Goal: Transaction & Acquisition: Purchase product/service

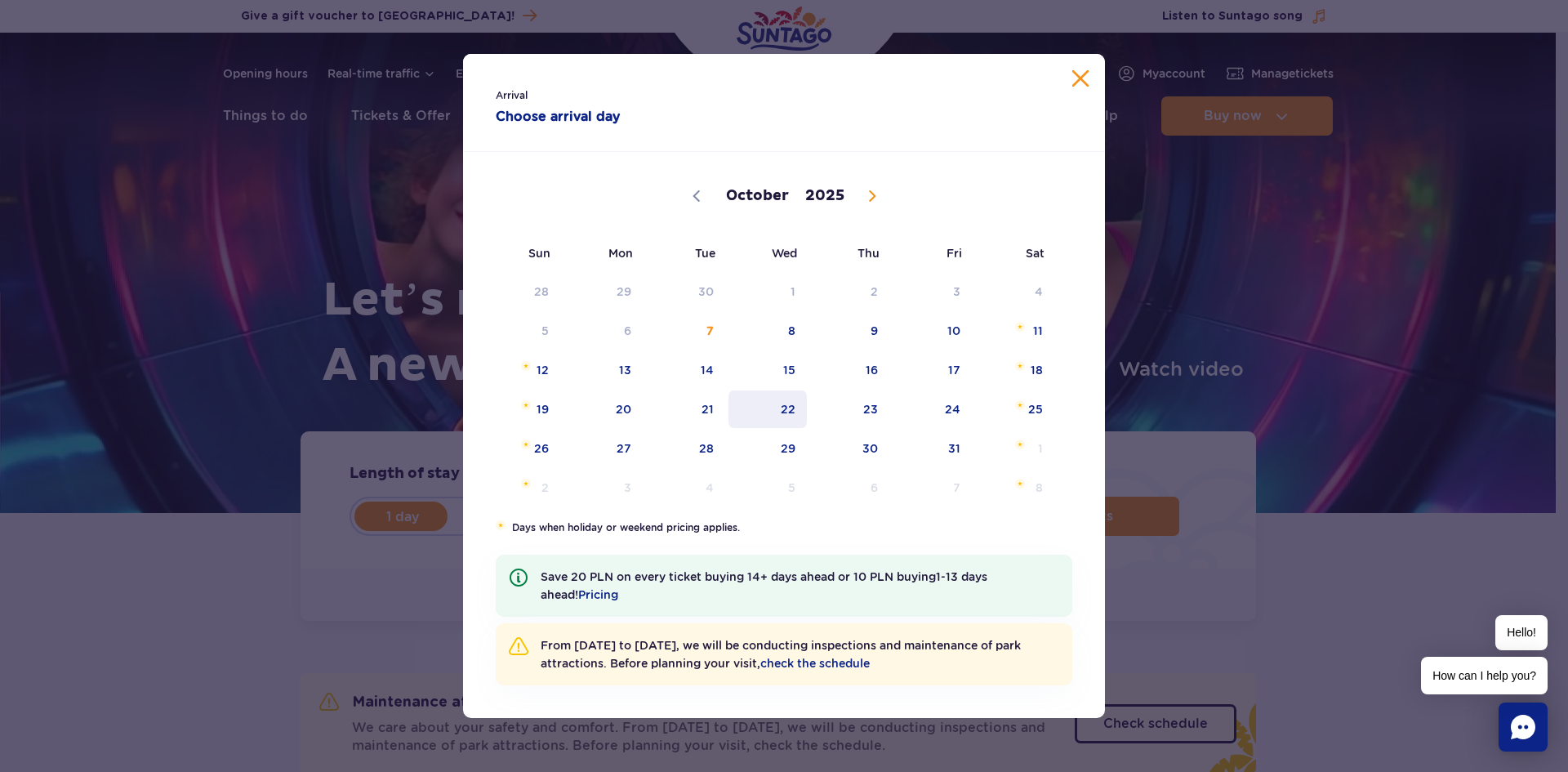
click at [787, 407] on span "22" at bounding box center [768, 409] width 83 height 38
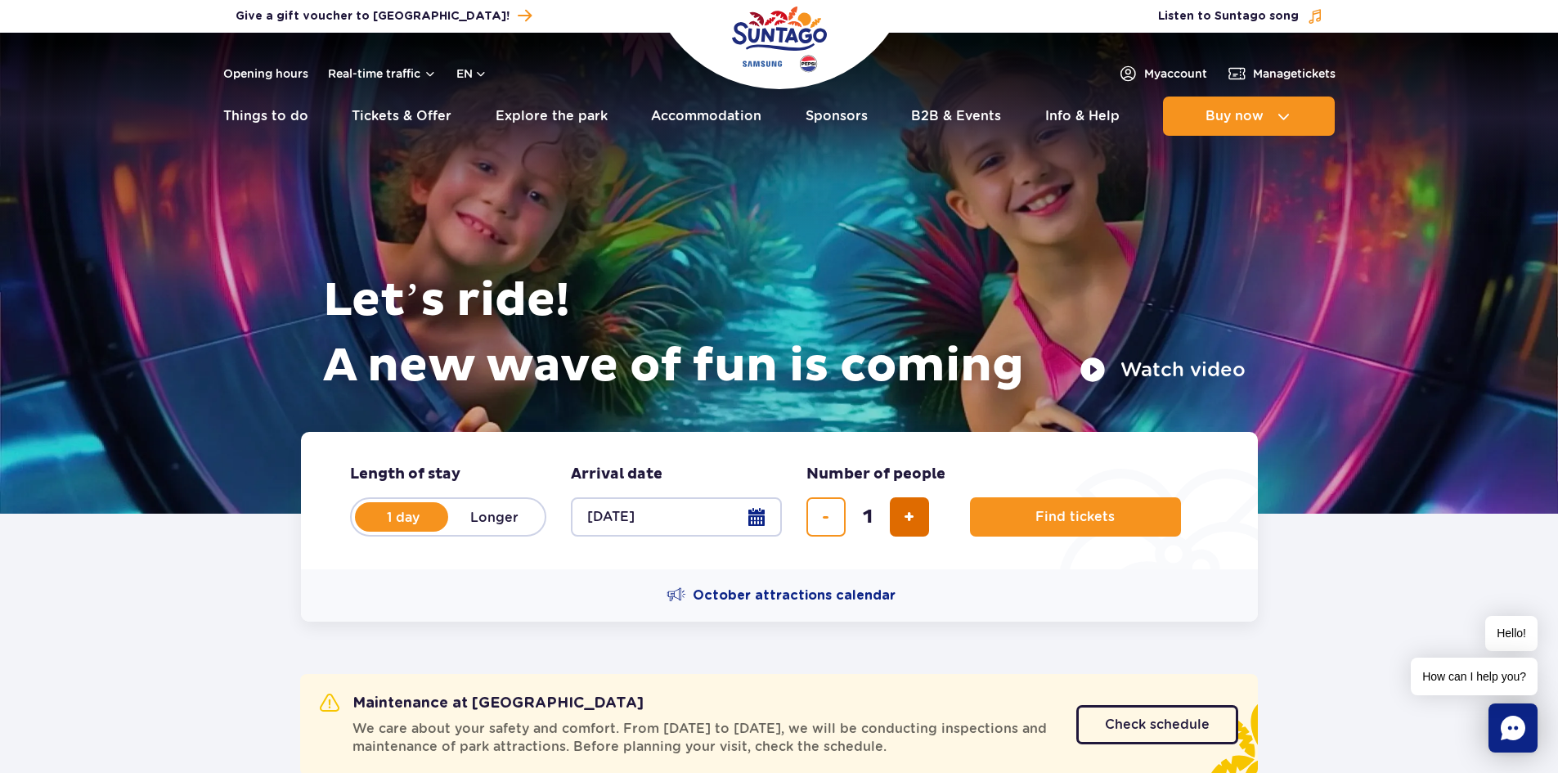
click at [918, 519] on button "add ticket" at bounding box center [909, 516] width 39 height 39
click at [915, 517] on span "add ticket" at bounding box center [909, 517] width 11 height 0
type input "4"
click at [1079, 510] on span "Find tickets" at bounding box center [1068, 517] width 79 height 15
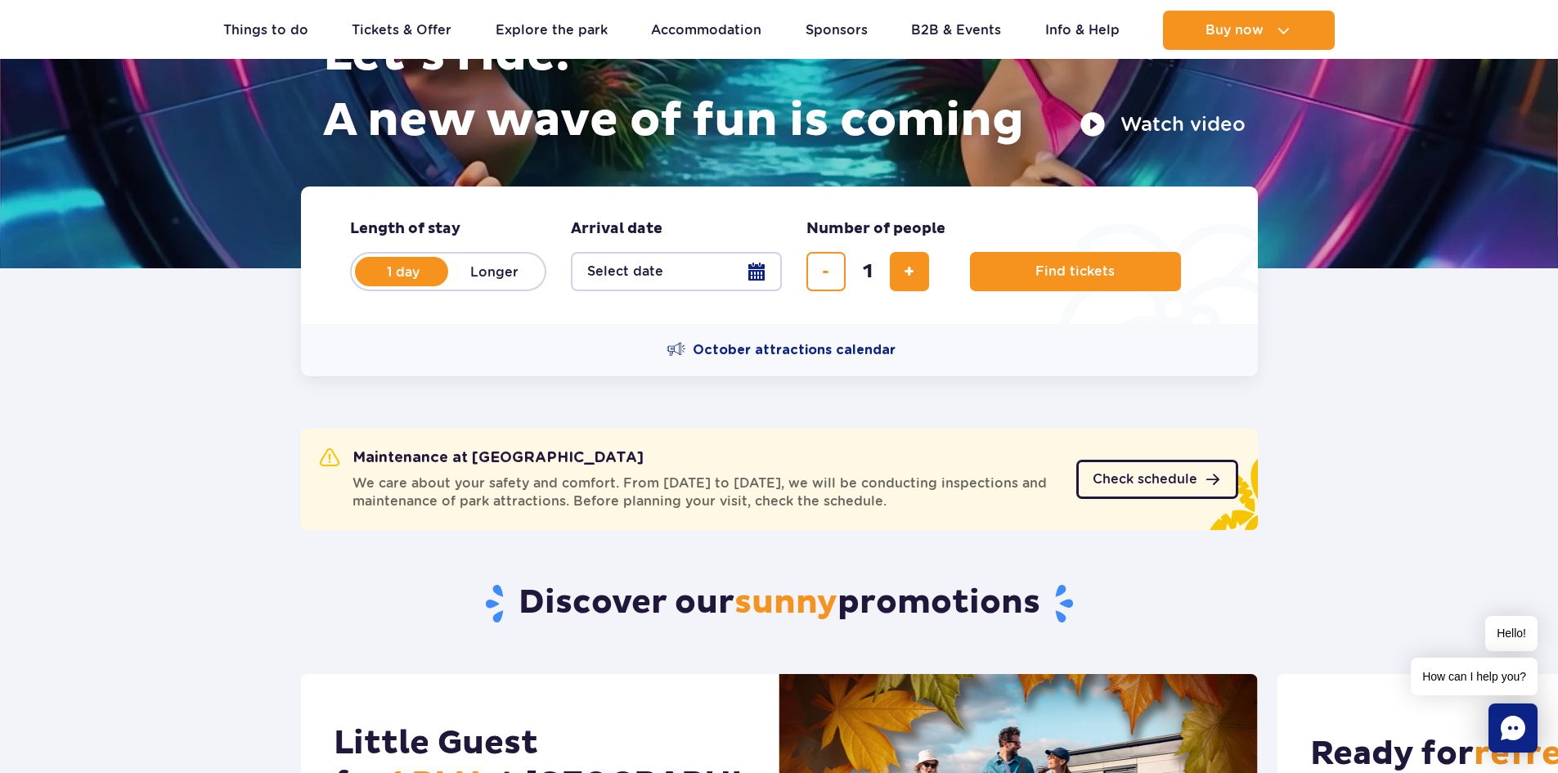
click at [1157, 480] on span "Check schedule" at bounding box center [1145, 479] width 105 height 13
drag, startPoint x: 349, startPoint y: 483, endPoint x: 991, endPoint y: 504, distance: 641.6
click at [991, 504] on div "We care about your safety and comfort. From October 6 to December 19, we will b…" at bounding box center [688, 492] width 737 height 36
copy span "We care about your safety and comfort. From October 6 to December 19, we will b…"
click at [1175, 470] on link "Check schedule" at bounding box center [1157, 479] width 162 height 39
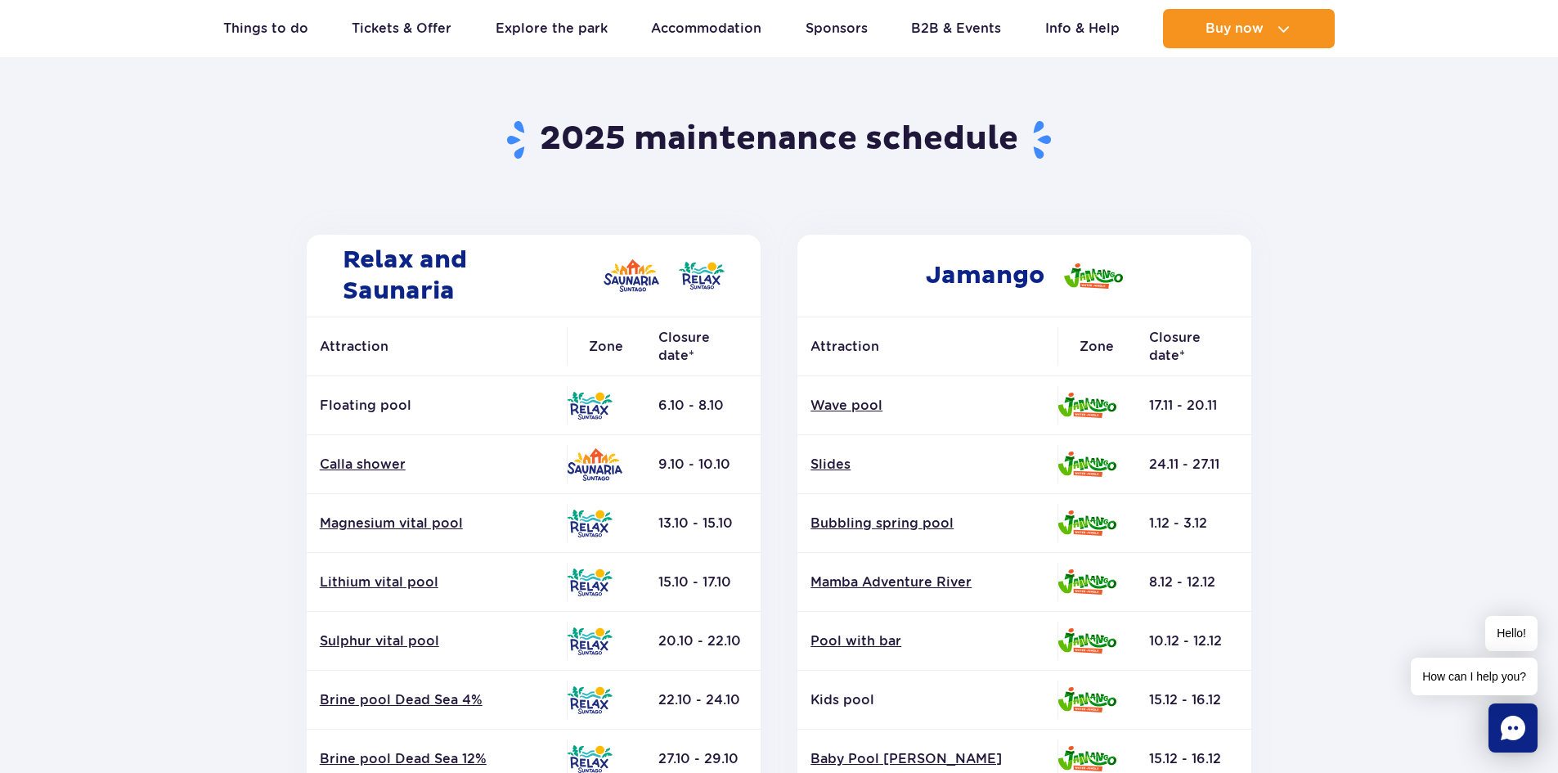
scroll to position [82, 0]
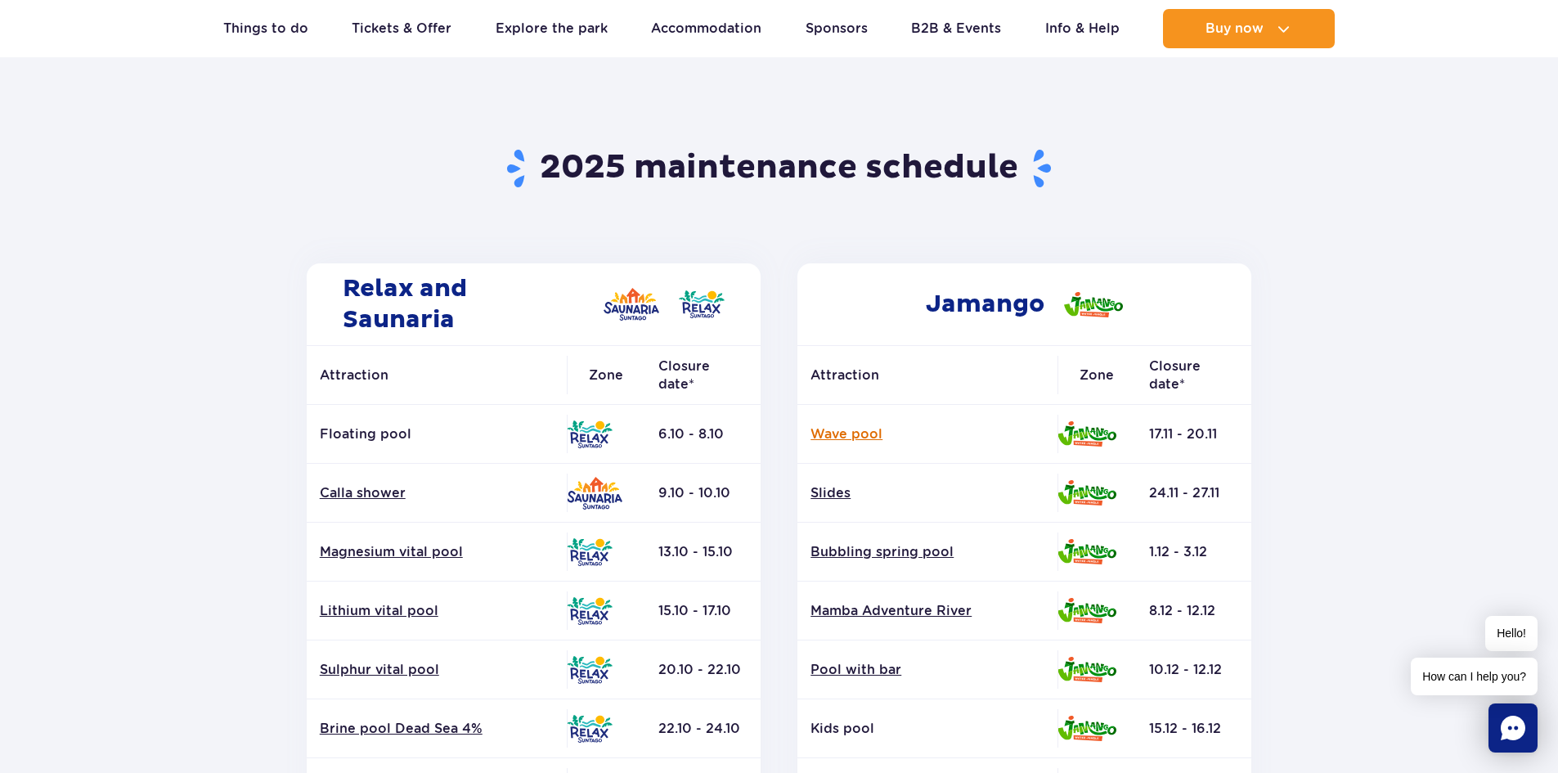
click at [855, 434] on link "Wave pool" at bounding box center [928, 434] width 234 height 18
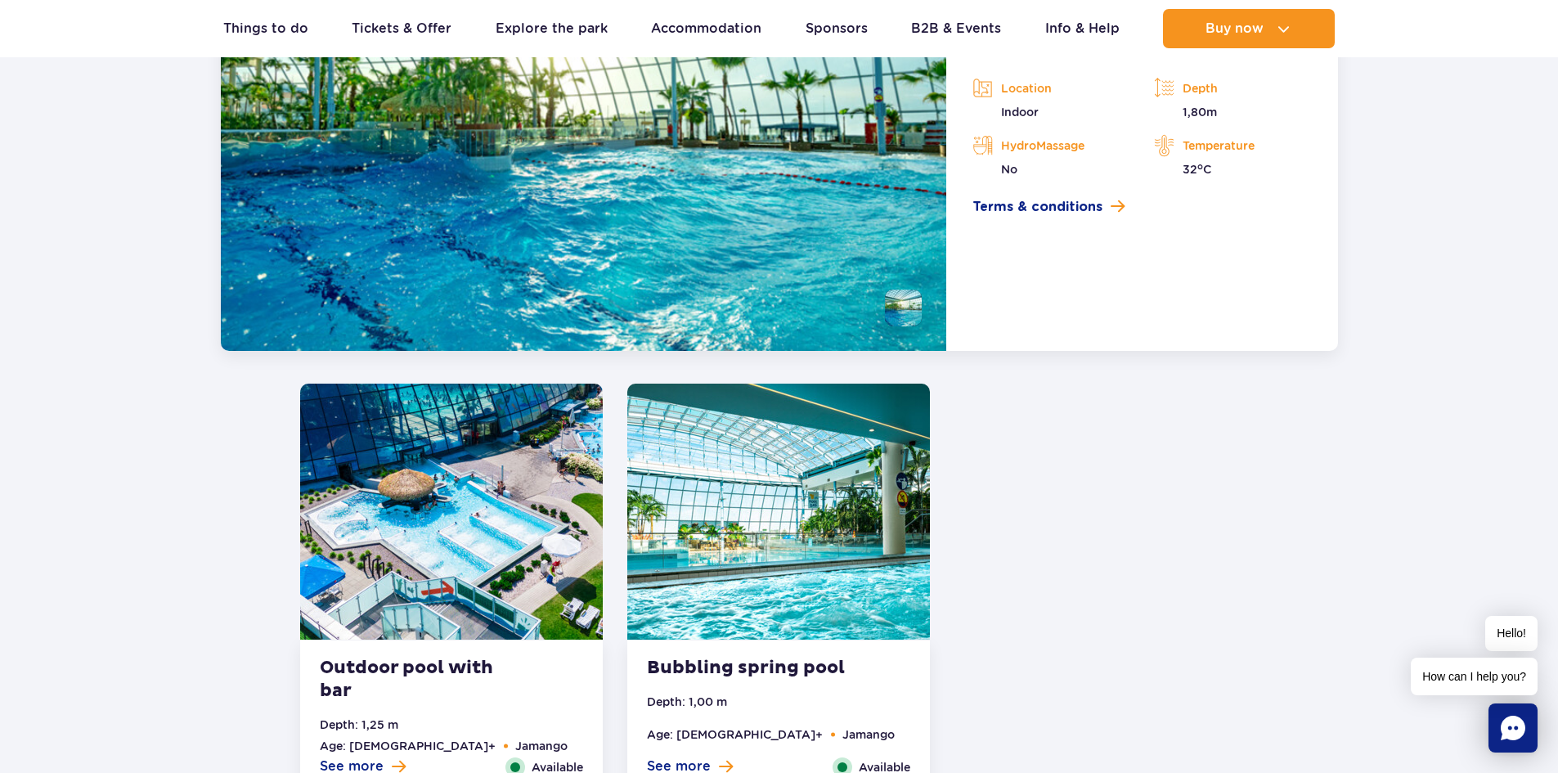
scroll to position [2869, 0]
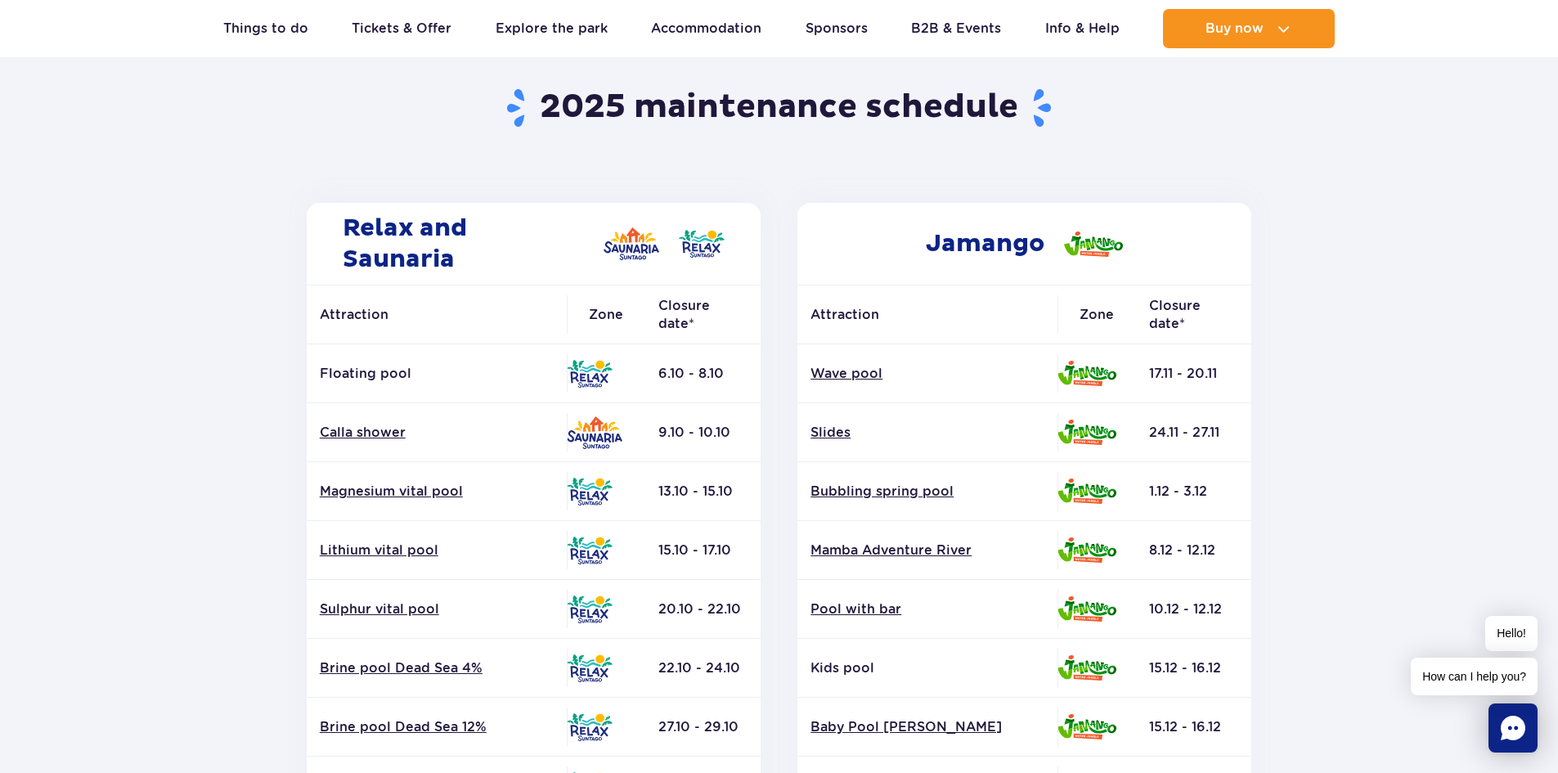
scroll to position [164, 0]
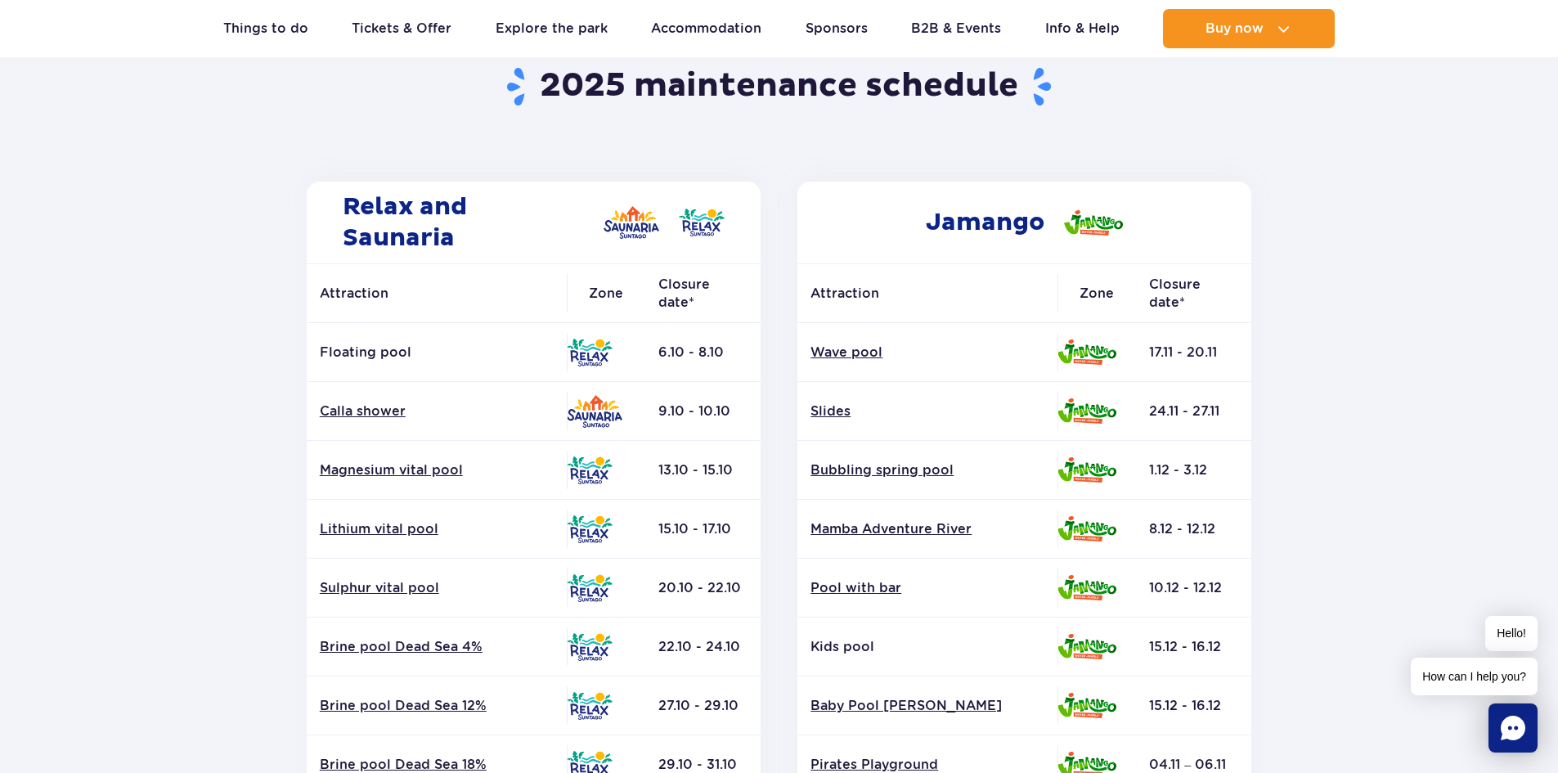
click at [336, 590] on link "Sulphur vital pool" at bounding box center [437, 588] width 234 height 18
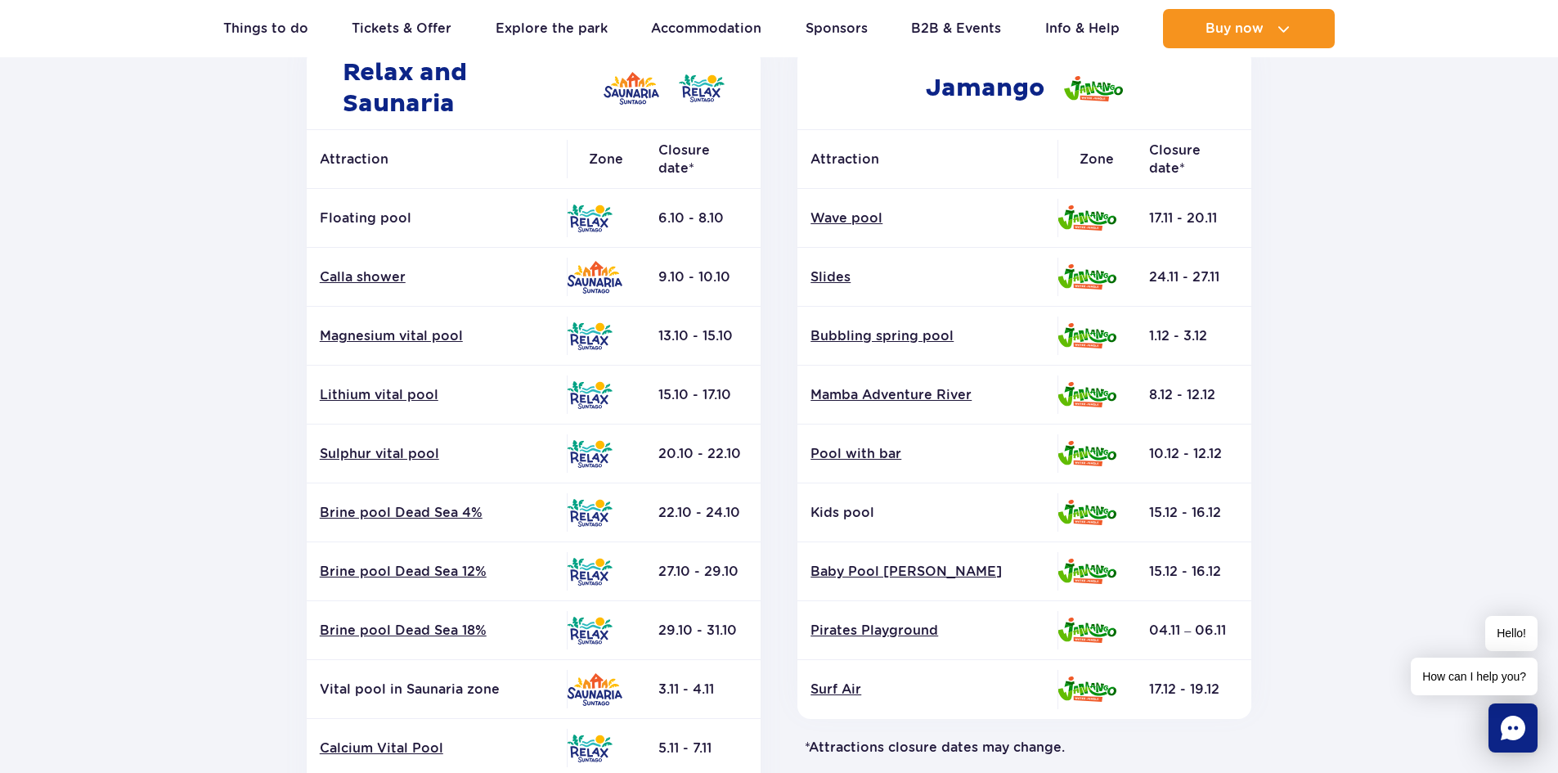
scroll to position [245, 0]
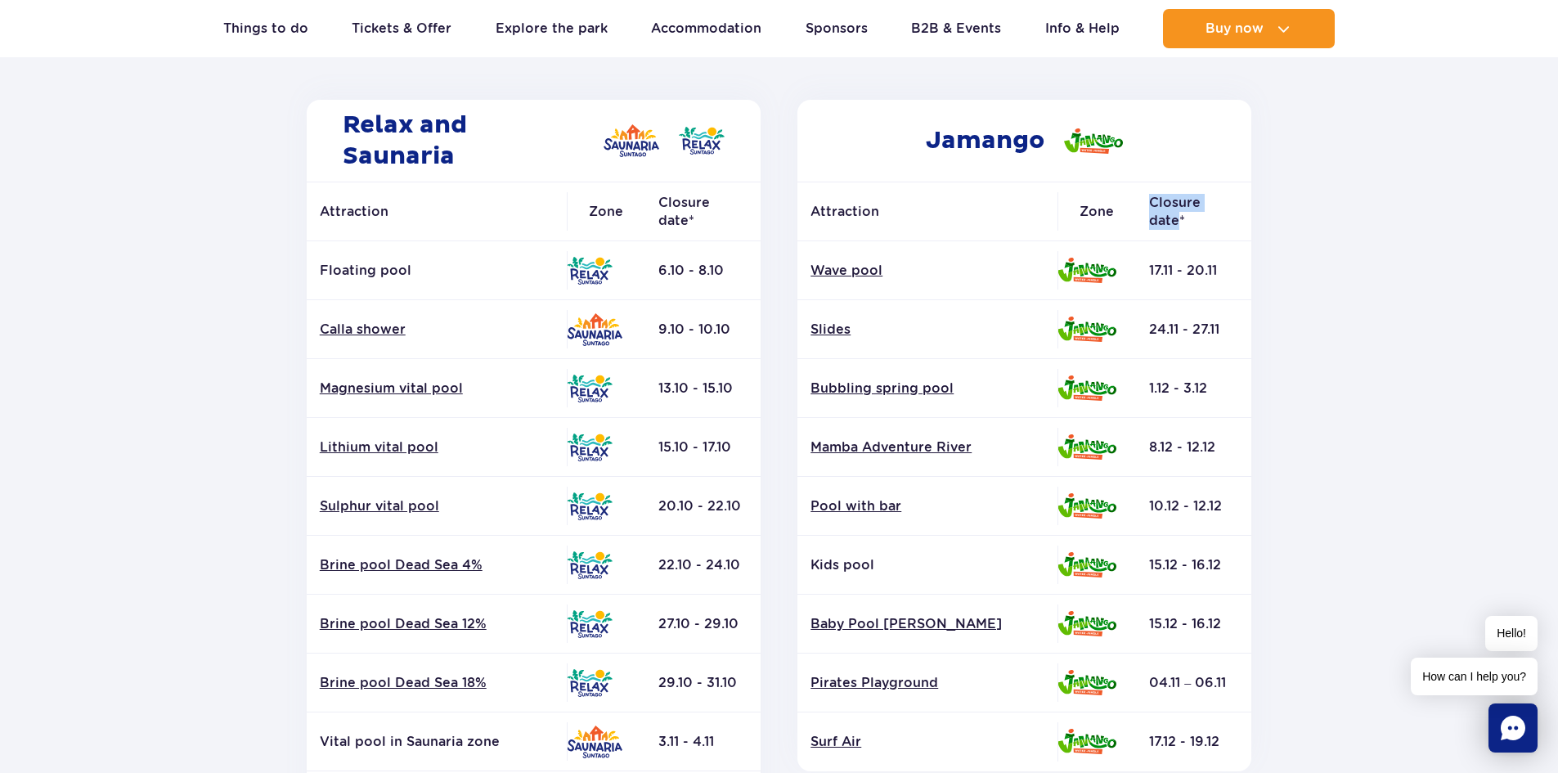
drag, startPoint x: 1153, startPoint y: 213, endPoint x: 1234, endPoint y: 218, distance: 81.1
click at [1234, 218] on th "Closure date*" at bounding box center [1193, 211] width 115 height 59
copy th "Closure date"
click at [839, 263] on link "Wave pool" at bounding box center [928, 271] width 234 height 18
click at [828, 330] on link "Slides" at bounding box center [928, 330] width 234 height 18
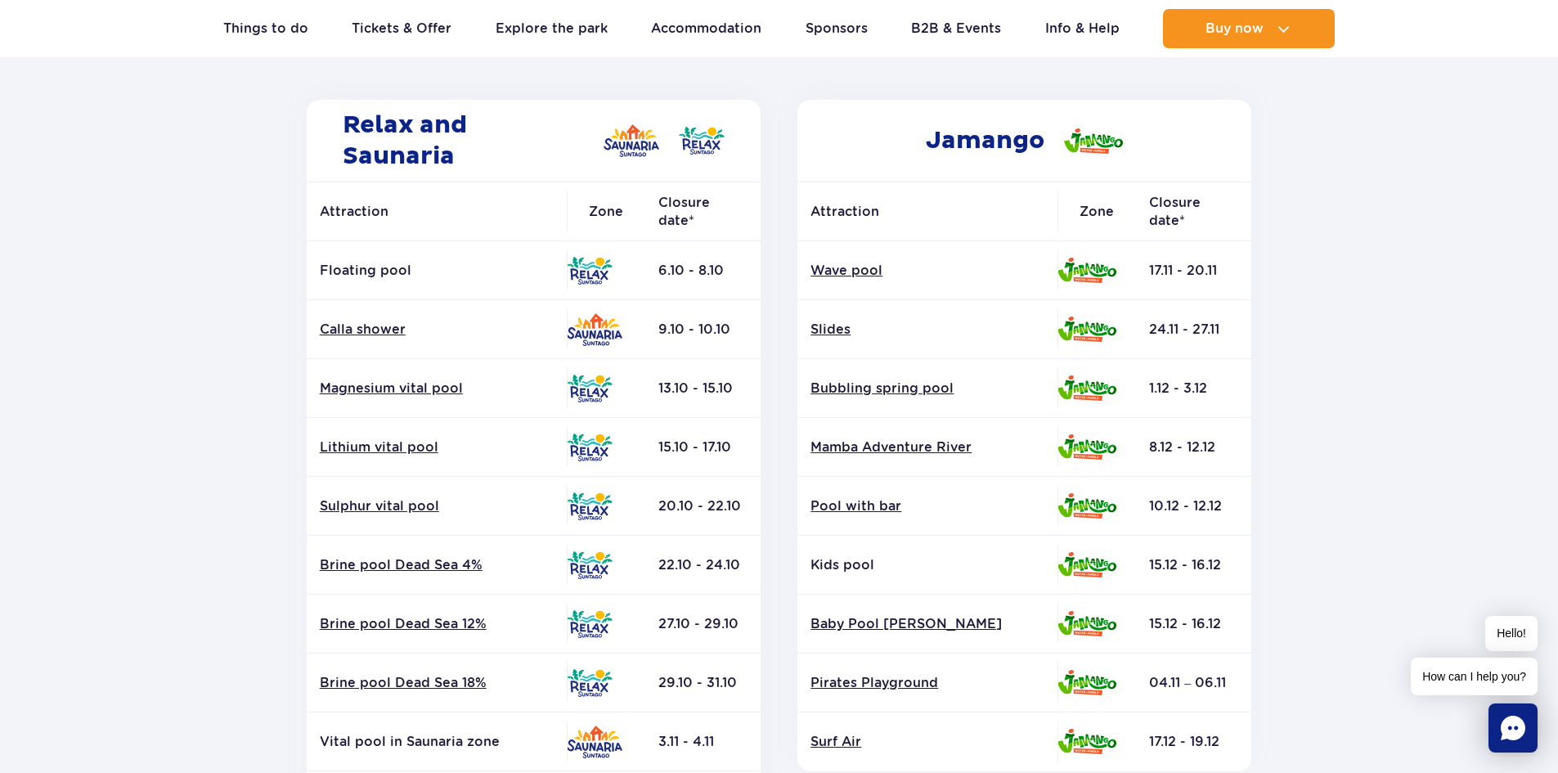
click at [908, 398] on td "Bubbling spring pool" at bounding box center [928, 388] width 260 height 59
click at [934, 385] on link "Bubbling spring pool" at bounding box center [928, 389] width 234 height 18
click at [889, 448] on link "Mamba Adventure River" at bounding box center [928, 447] width 234 height 18
click at [862, 504] on link "Pool with bar" at bounding box center [928, 506] width 234 height 18
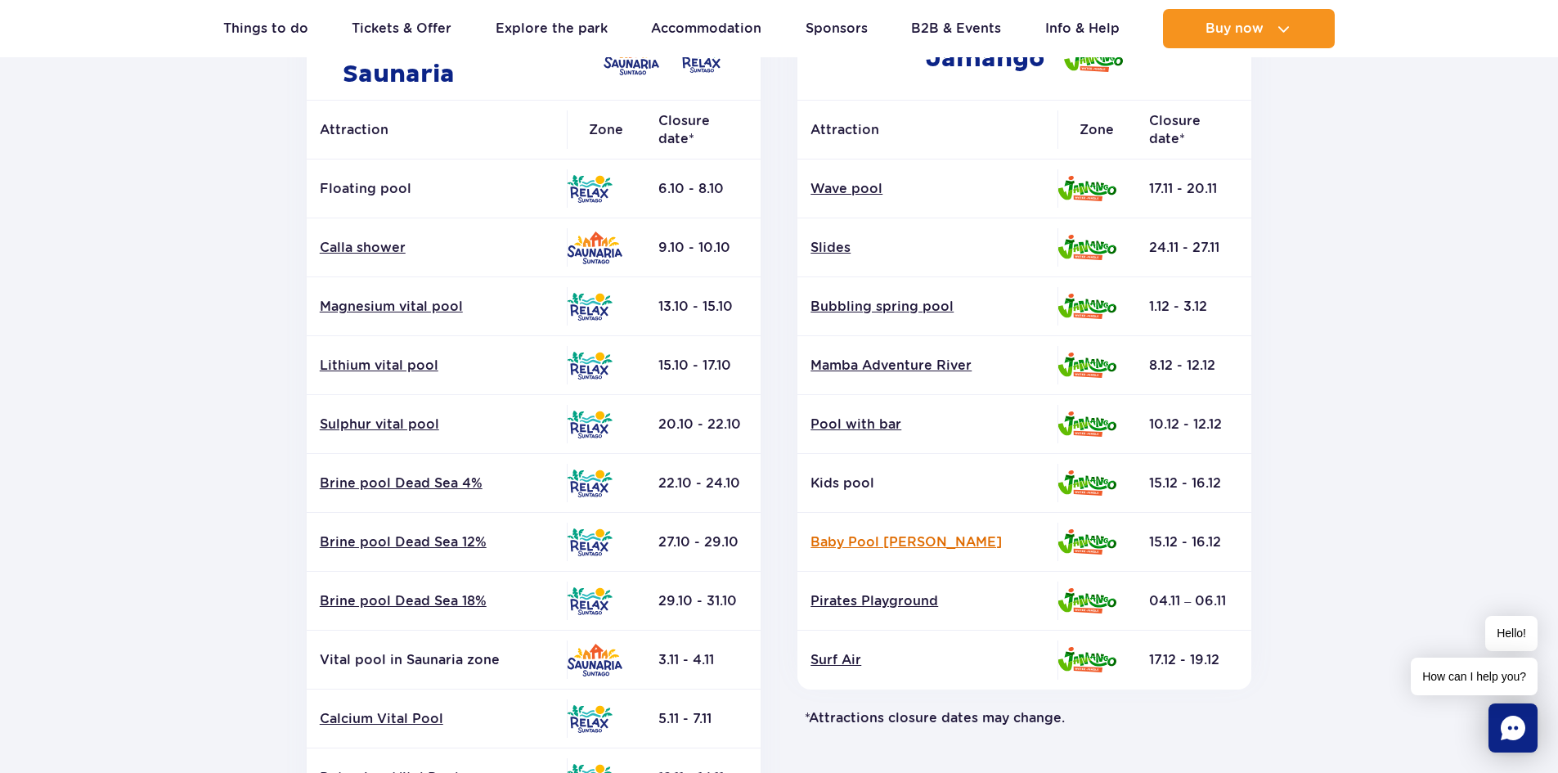
click at [861, 539] on link "Baby Pool Jay" at bounding box center [928, 542] width 234 height 18
click at [885, 601] on link "Pirates Playground" at bounding box center [928, 601] width 234 height 18
click at [819, 663] on link "Surf Air" at bounding box center [928, 660] width 234 height 18
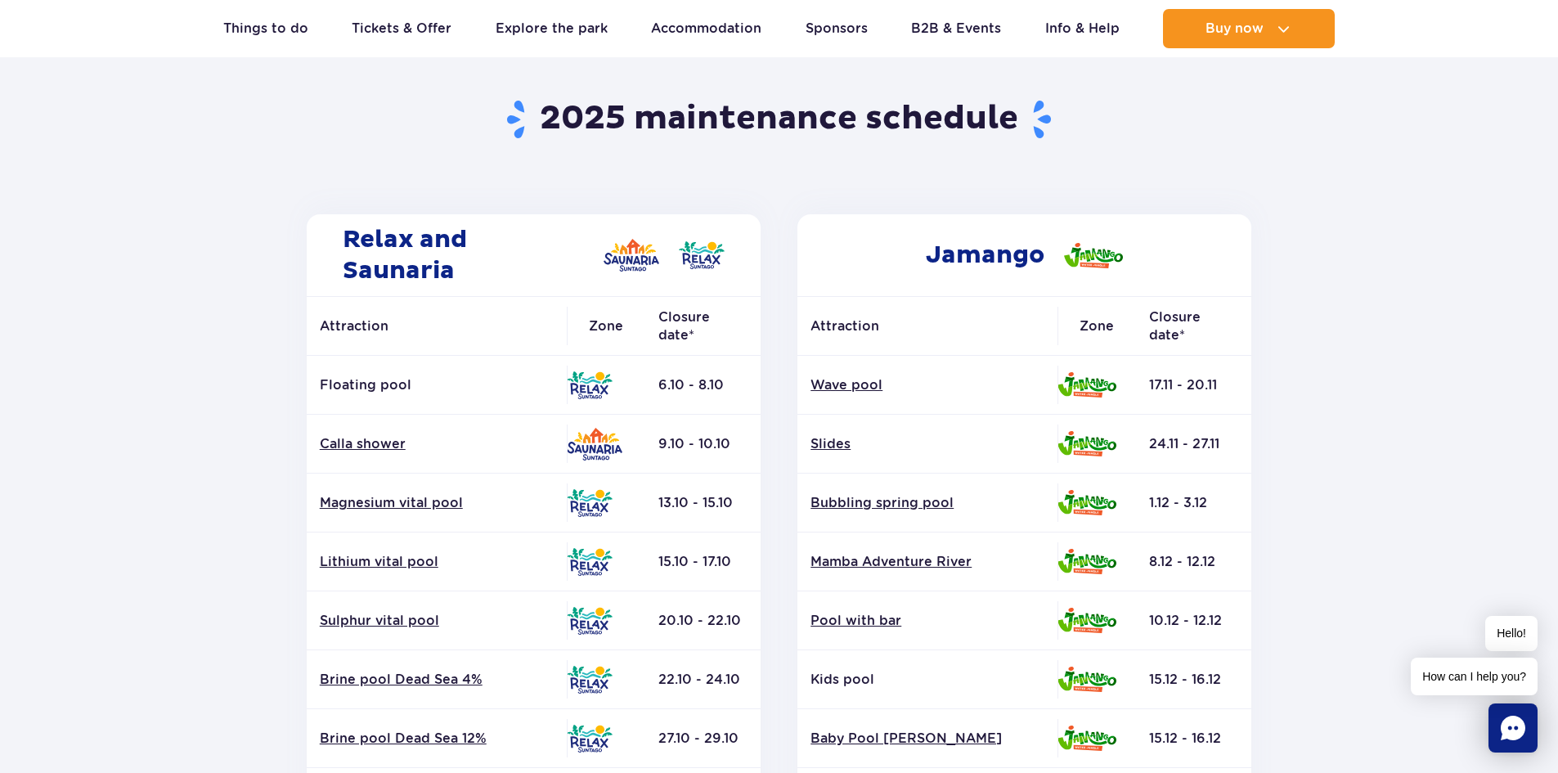
scroll to position [0, 0]
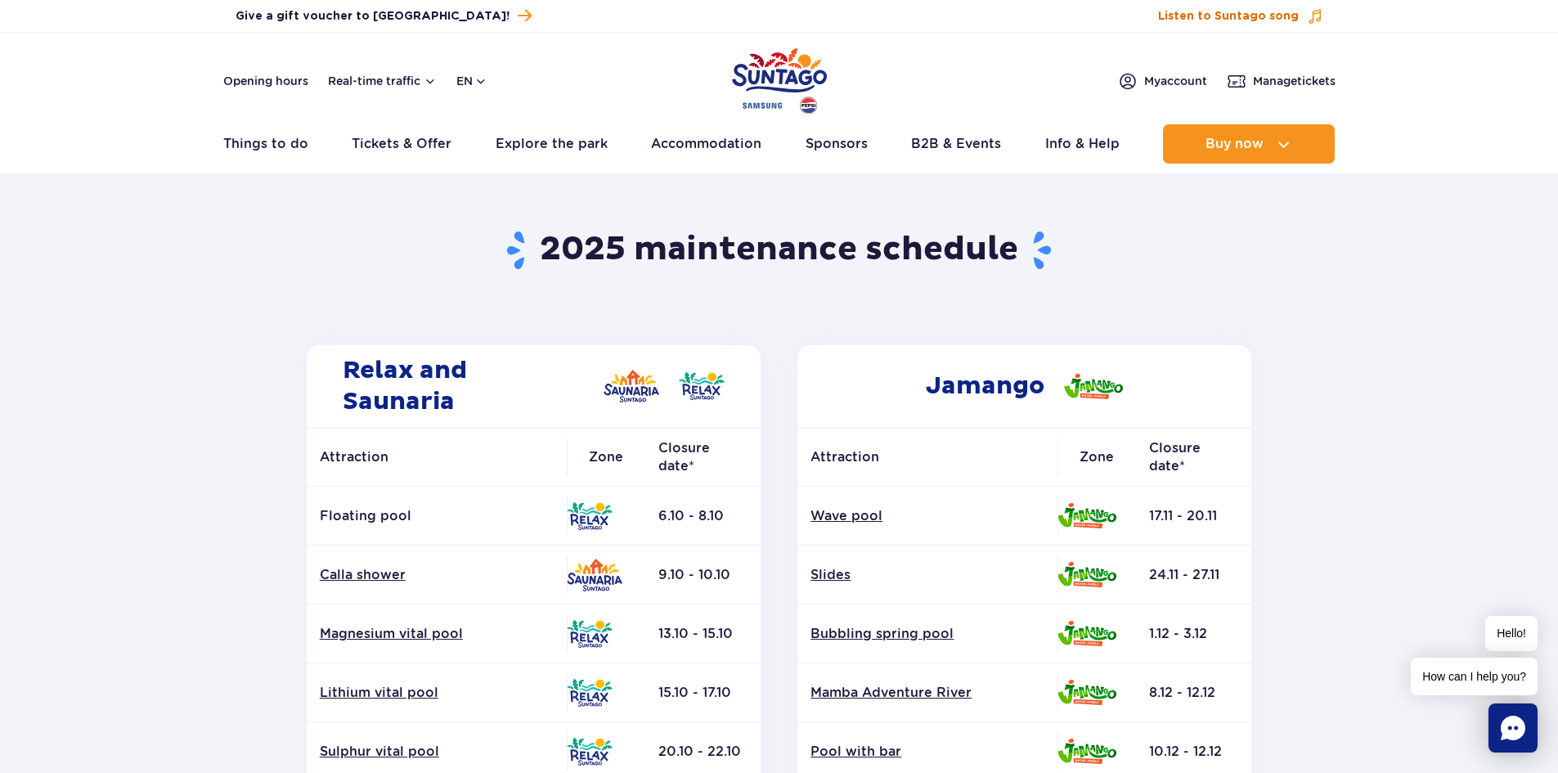
click at [1283, 16] on span "Listen to Suntago song" at bounding box center [1228, 16] width 141 height 16
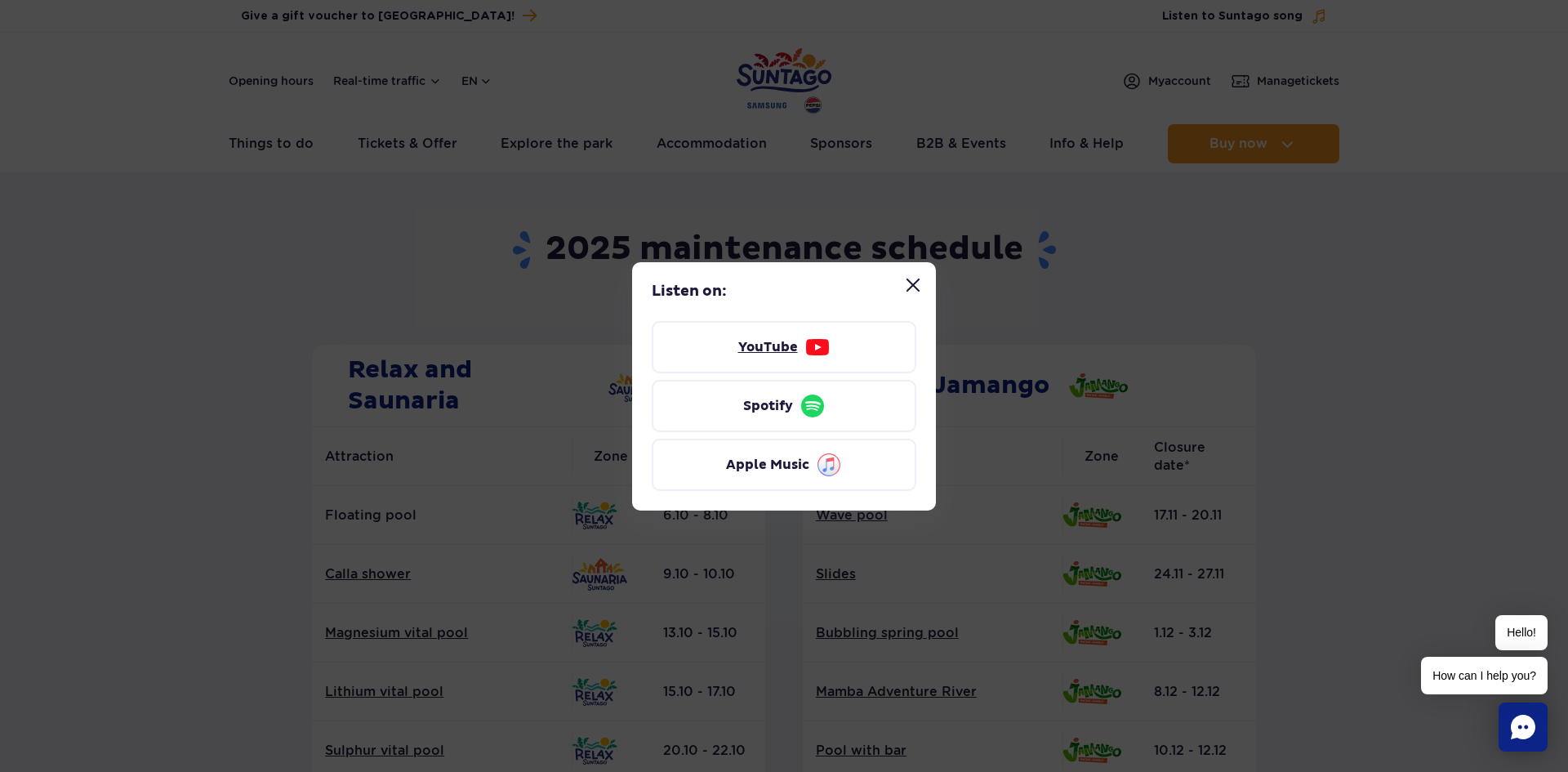
click at [809, 344] on img at bounding box center [817, 348] width 26 height 26
click at [908, 278] on button "Close “Listen to Suntago song” modal" at bounding box center [912, 285] width 33 height 33
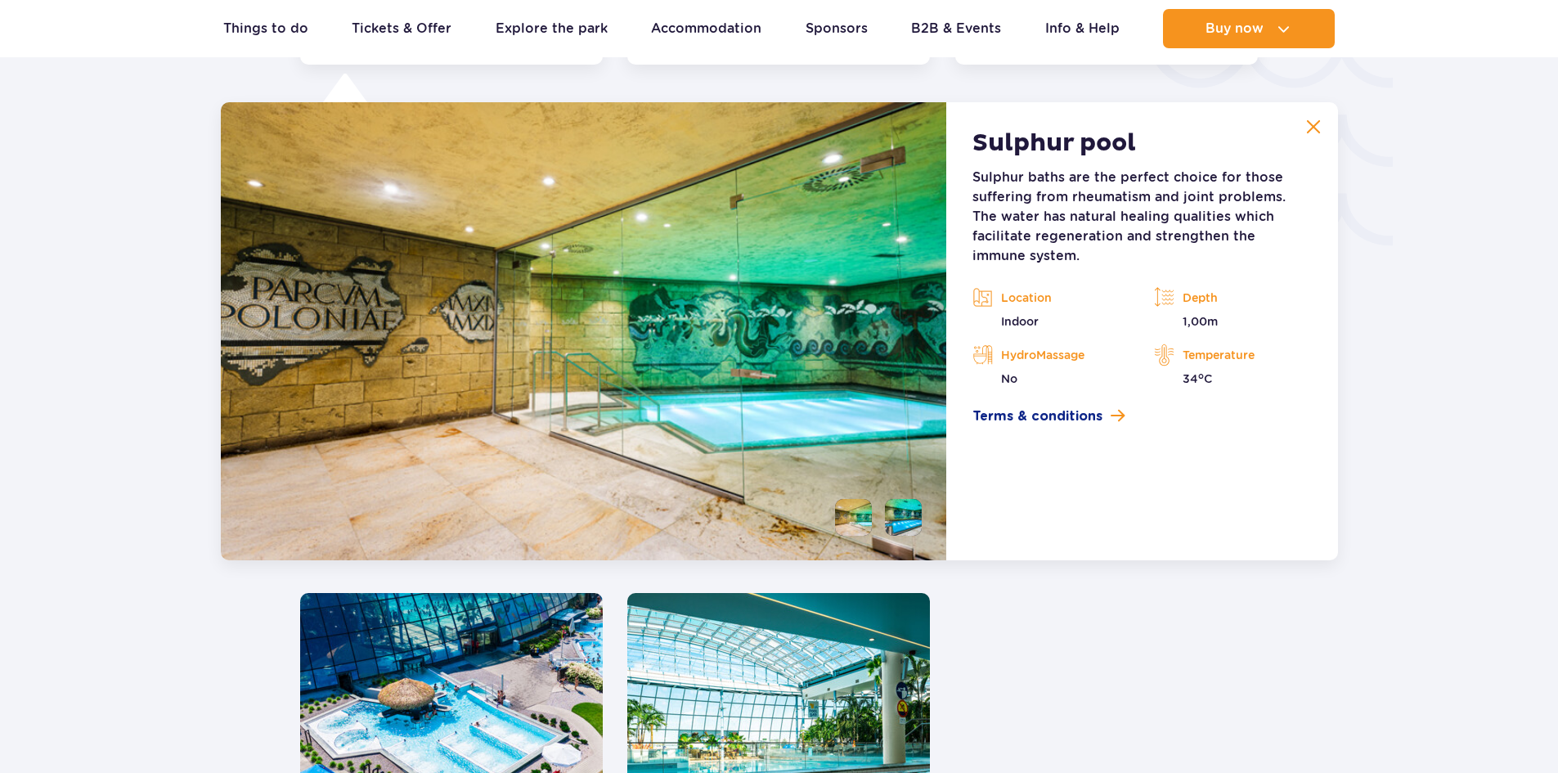
scroll to position [2869, 0]
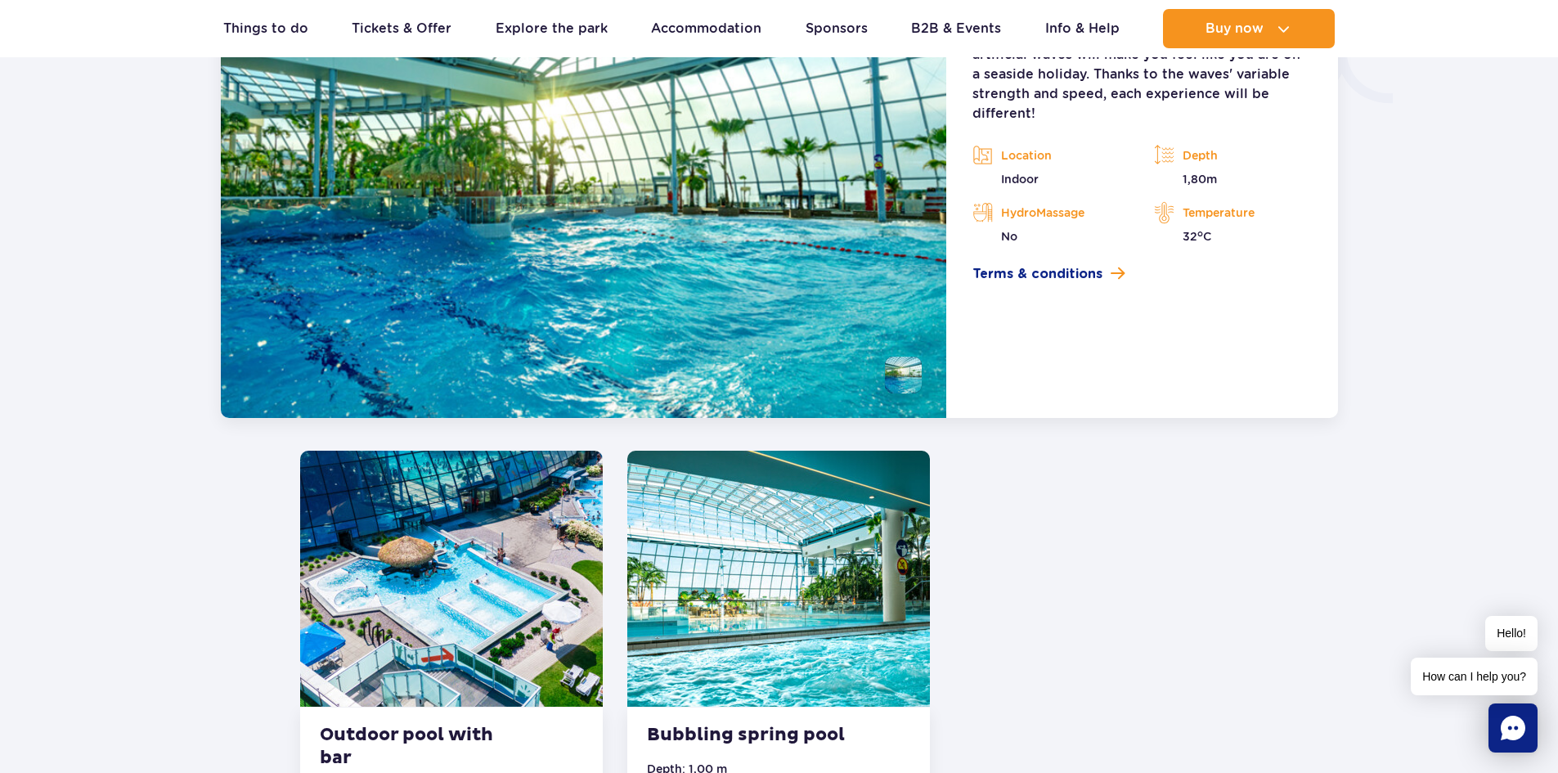
scroll to position [2869, 0]
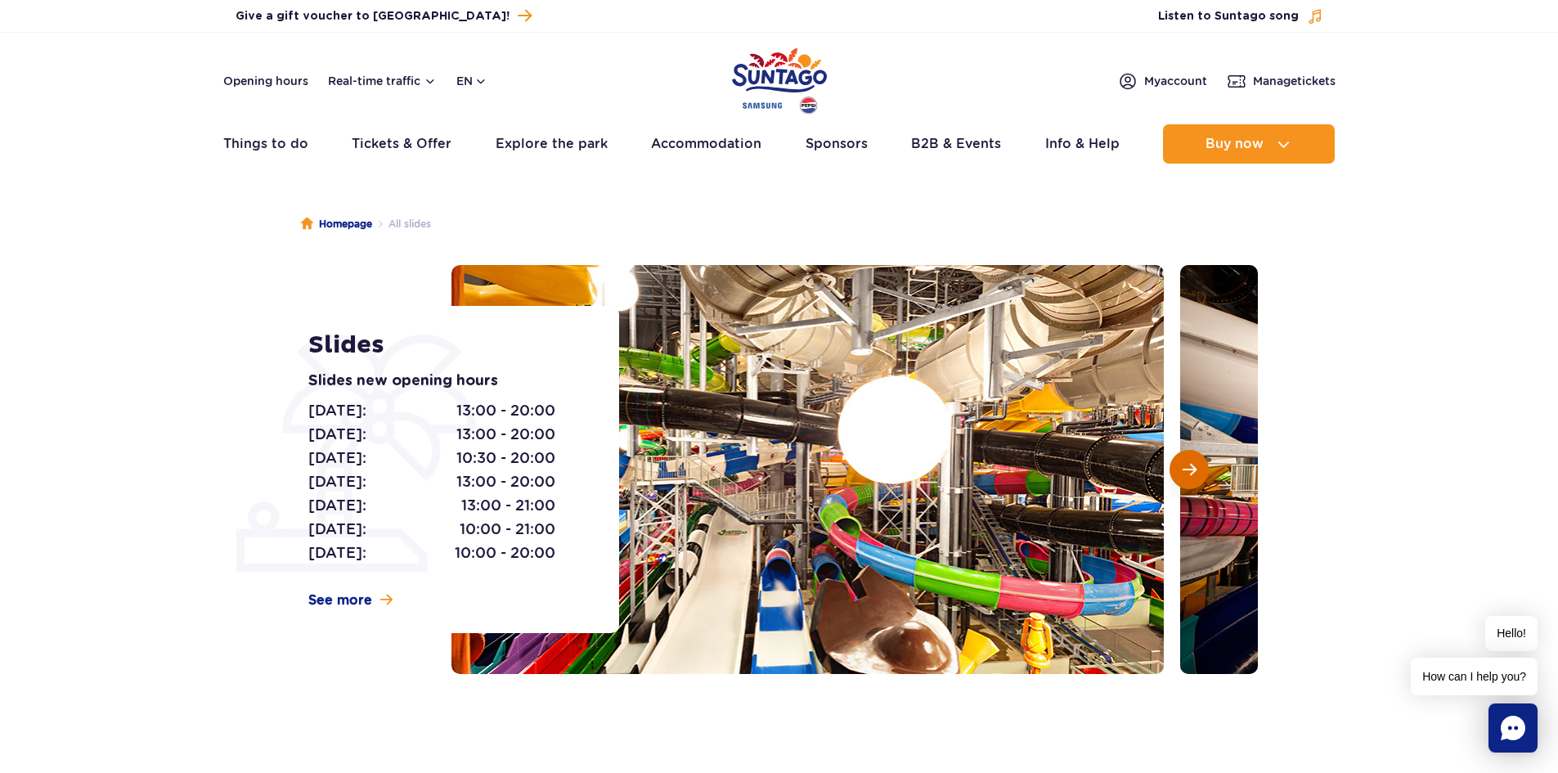
click at [1196, 470] on span "Next slide" at bounding box center [1190, 469] width 14 height 15
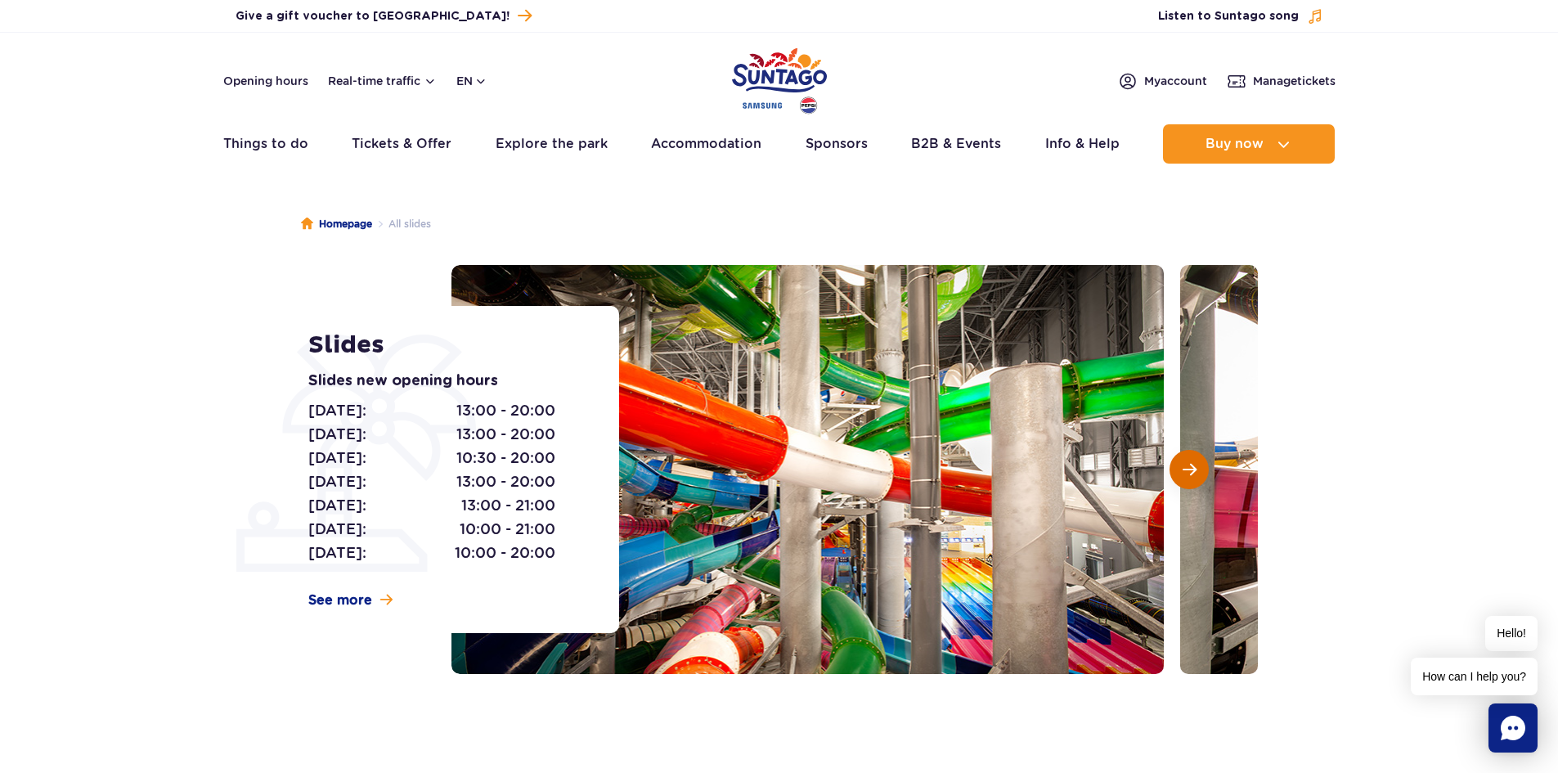
click at [1196, 470] on span "Next slide" at bounding box center [1190, 469] width 14 height 15
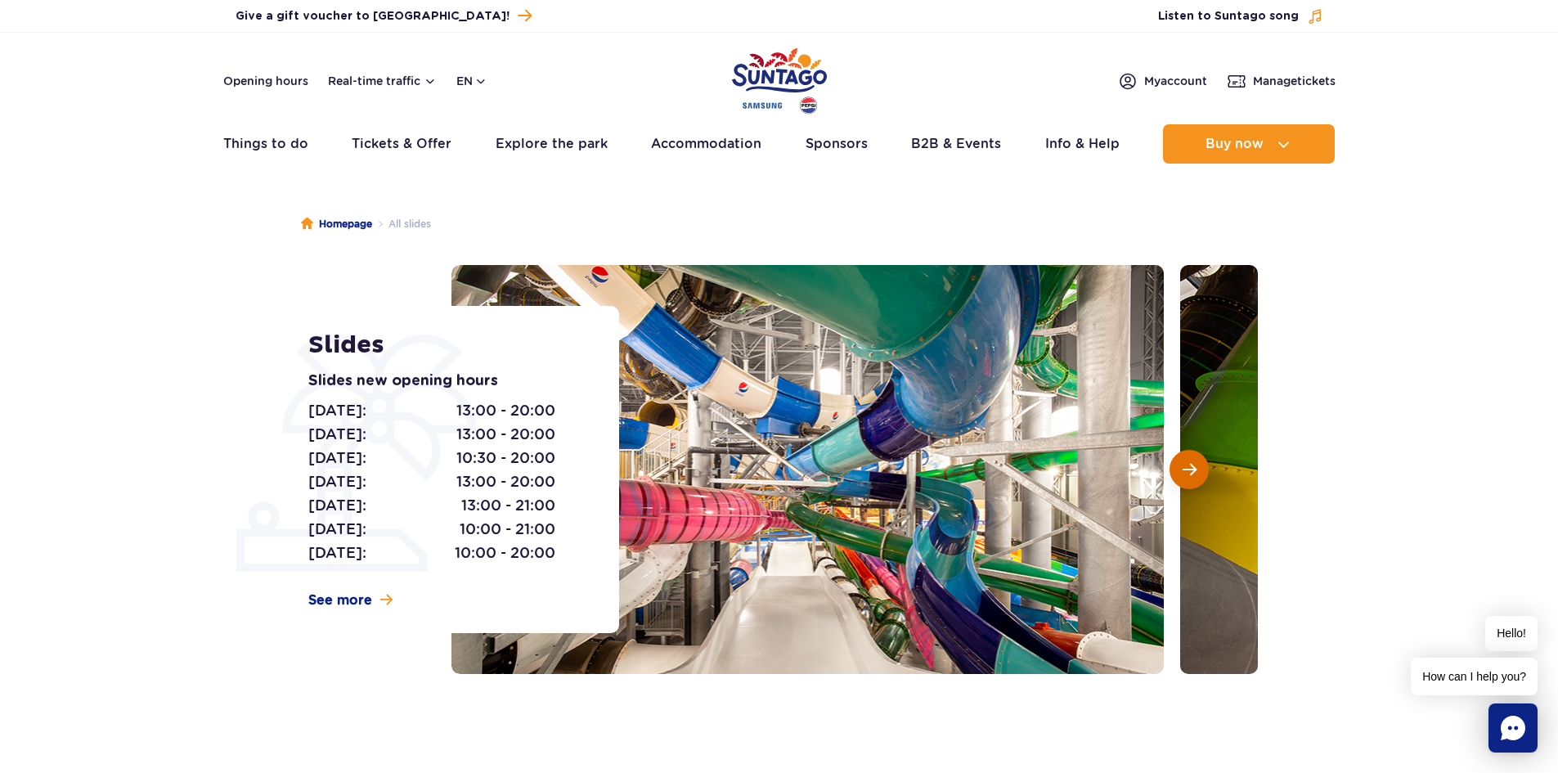
click at [1196, 470] on span "Next slide" at bounding box center [1190, 469] width 14 height 15
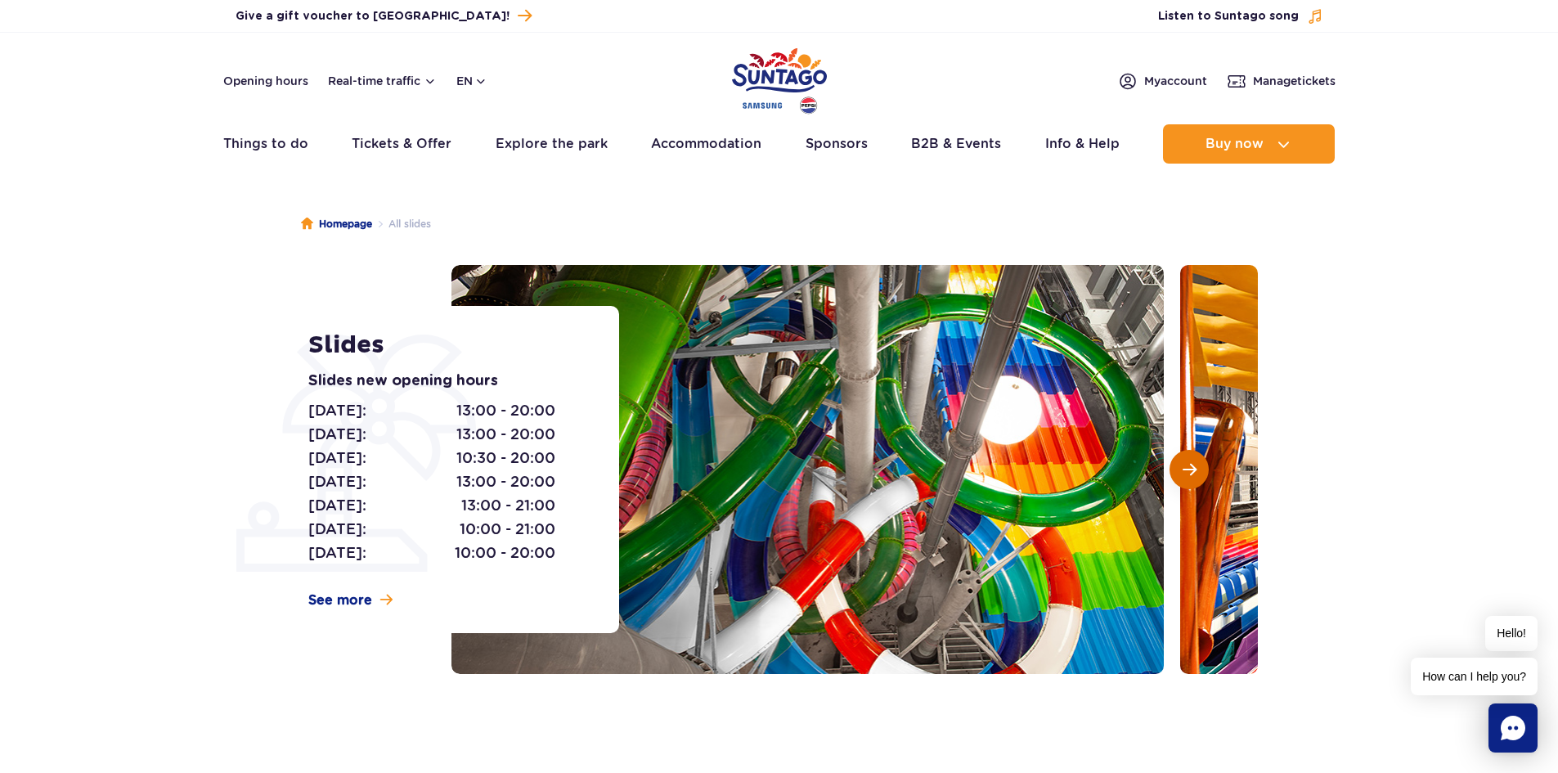
click at [1196, 470] on span "Next slide" at bounding box center [1190, 469] width 14 height 15
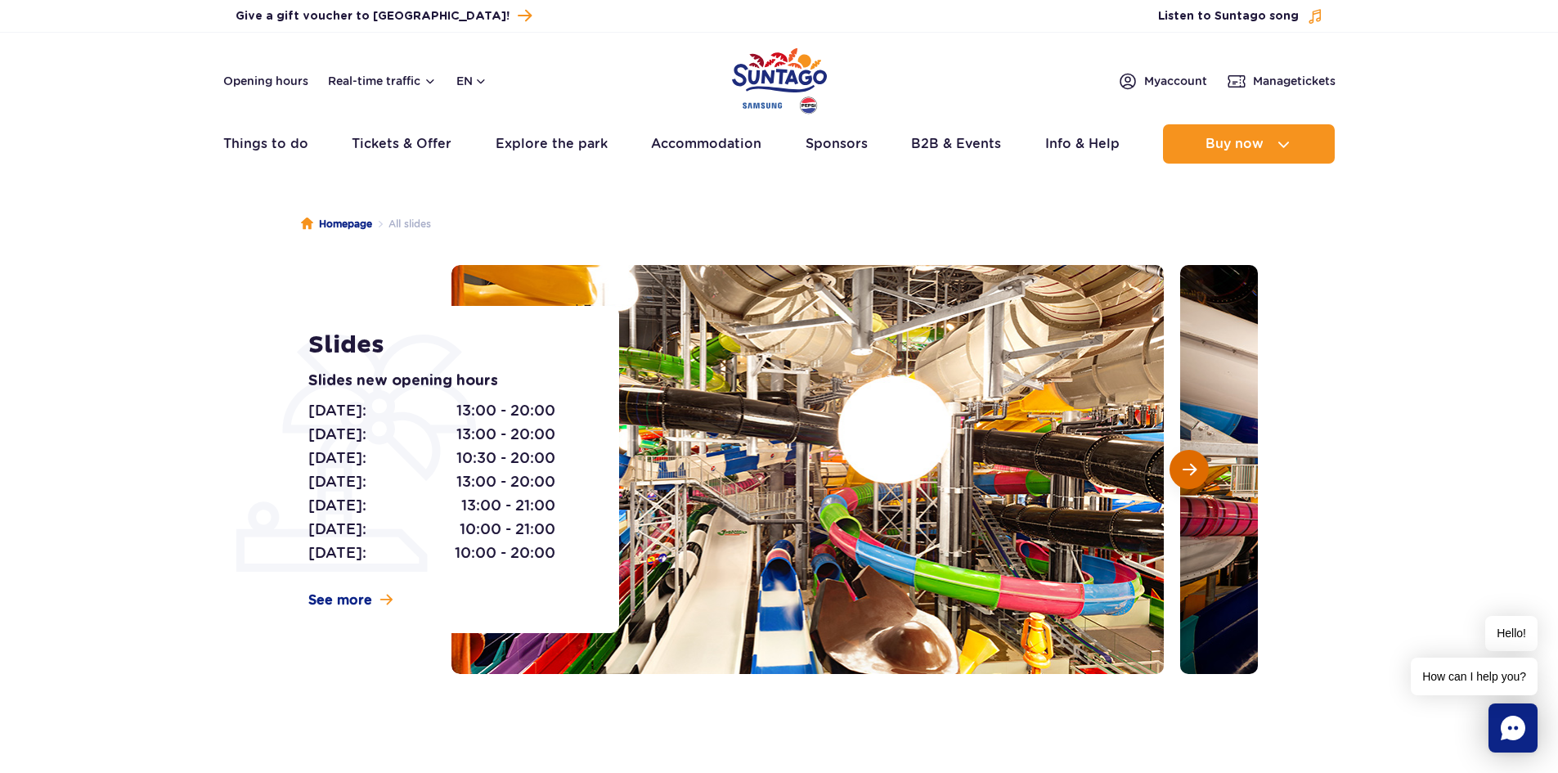
click at [1196, 470] on span "Next slide" at bounding box center [1190, 469] width 14 height 15
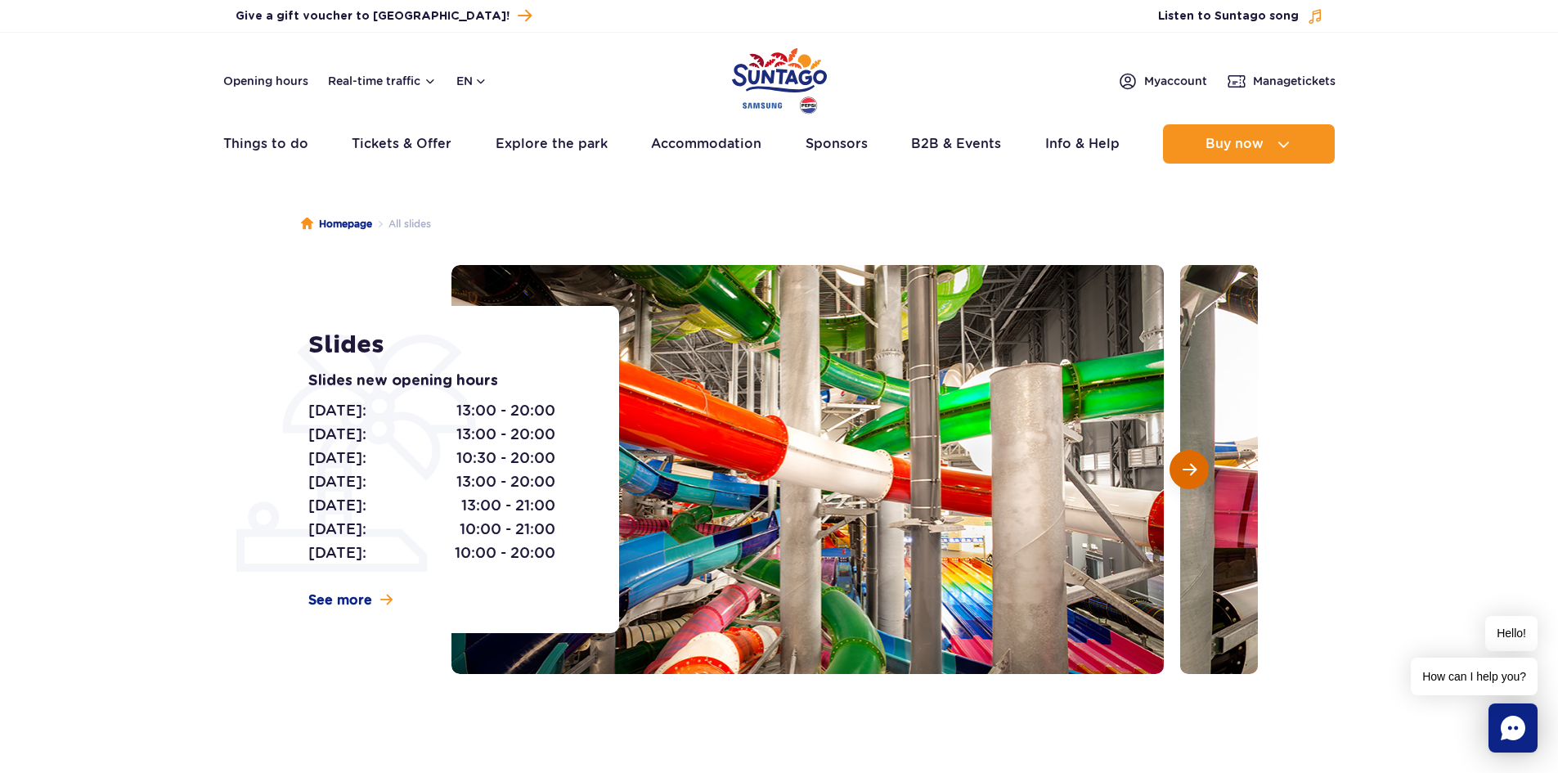
click at [1196, 470] on span "Next slide" at bounding box center [1190, 469] width 14 height 15
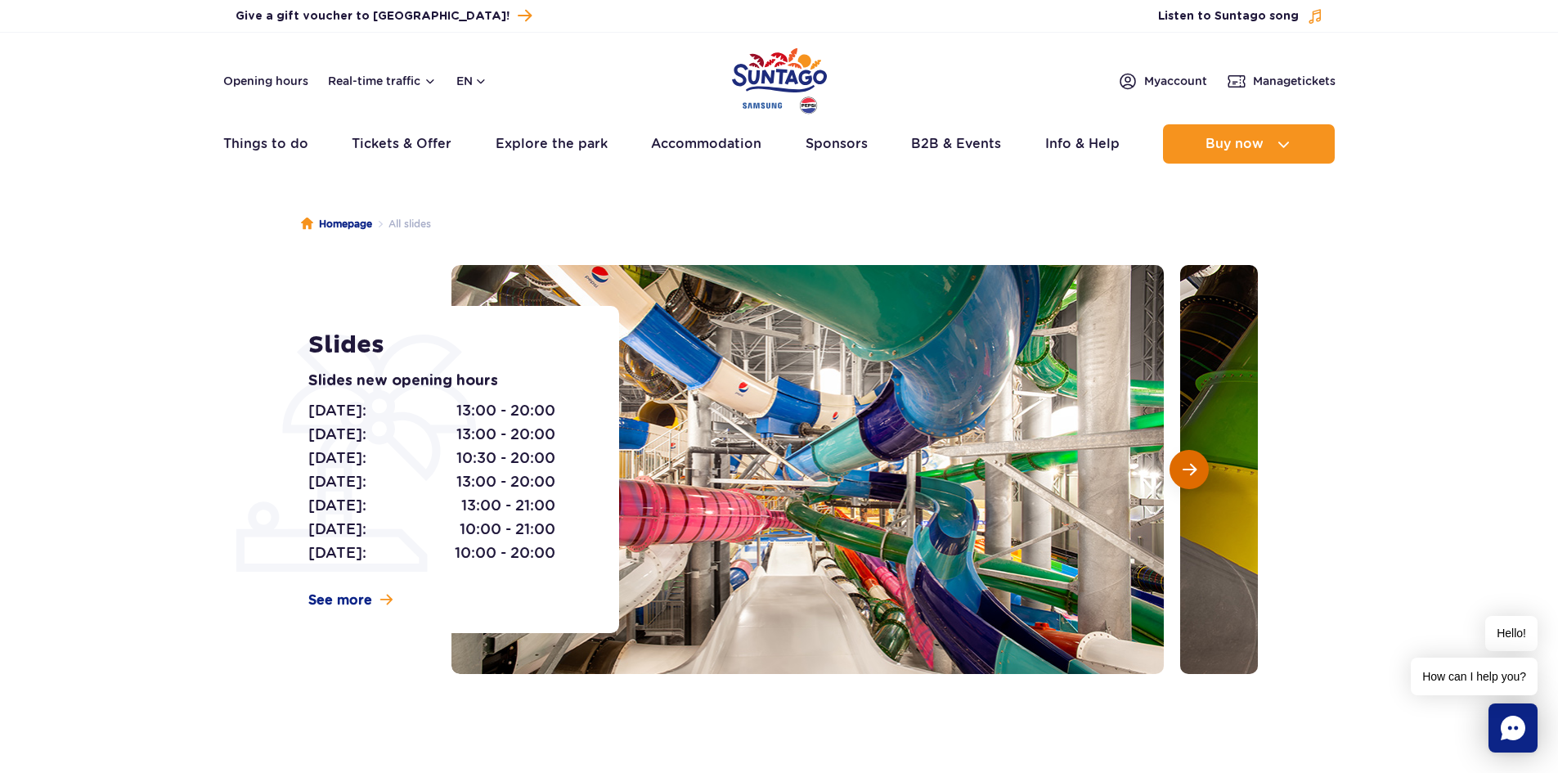
click at [1196, 470] on span "Next slide" at bounding box center [1190, 469] width 14 height 15
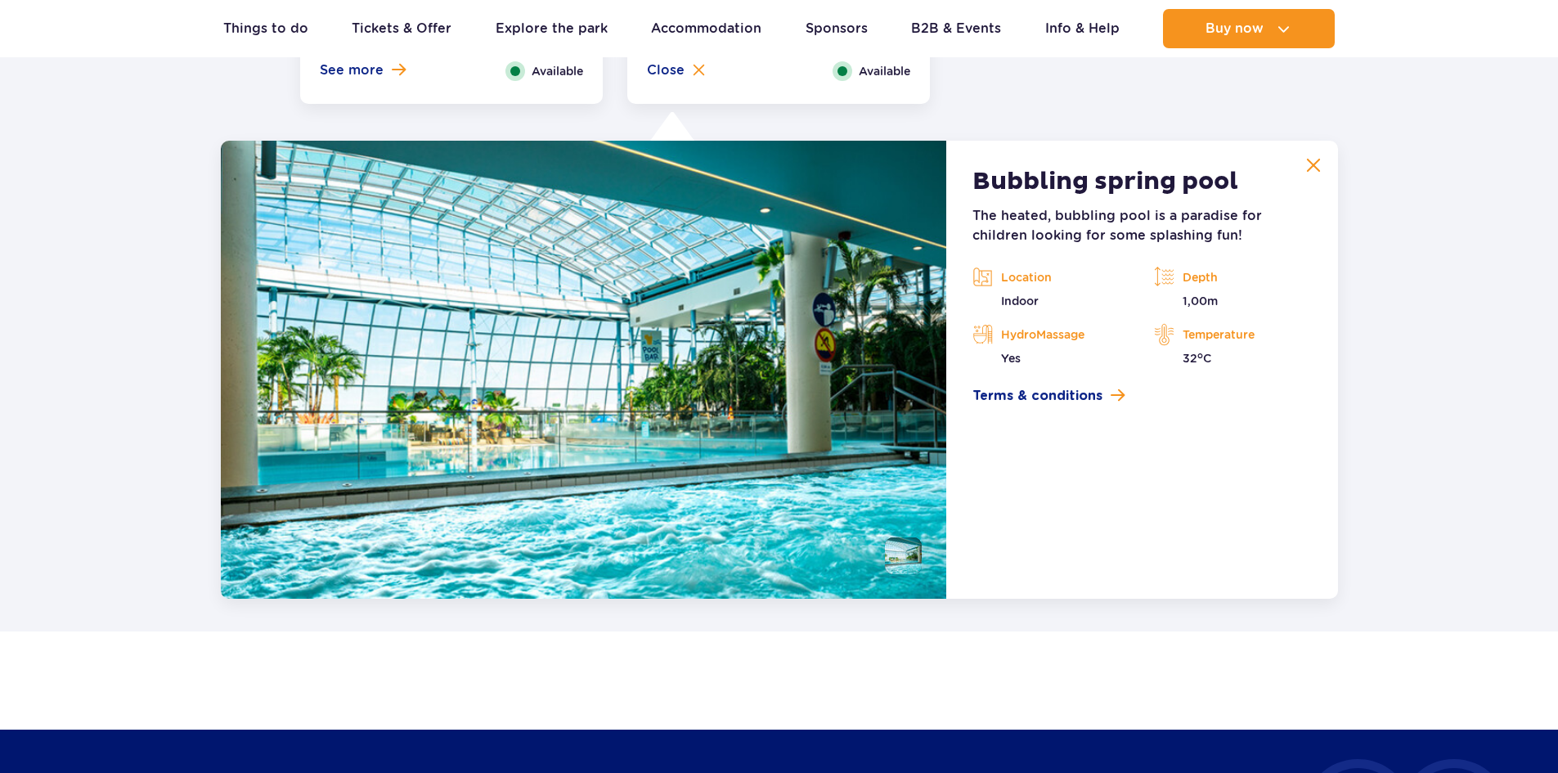
scroll to position [3319, 0]
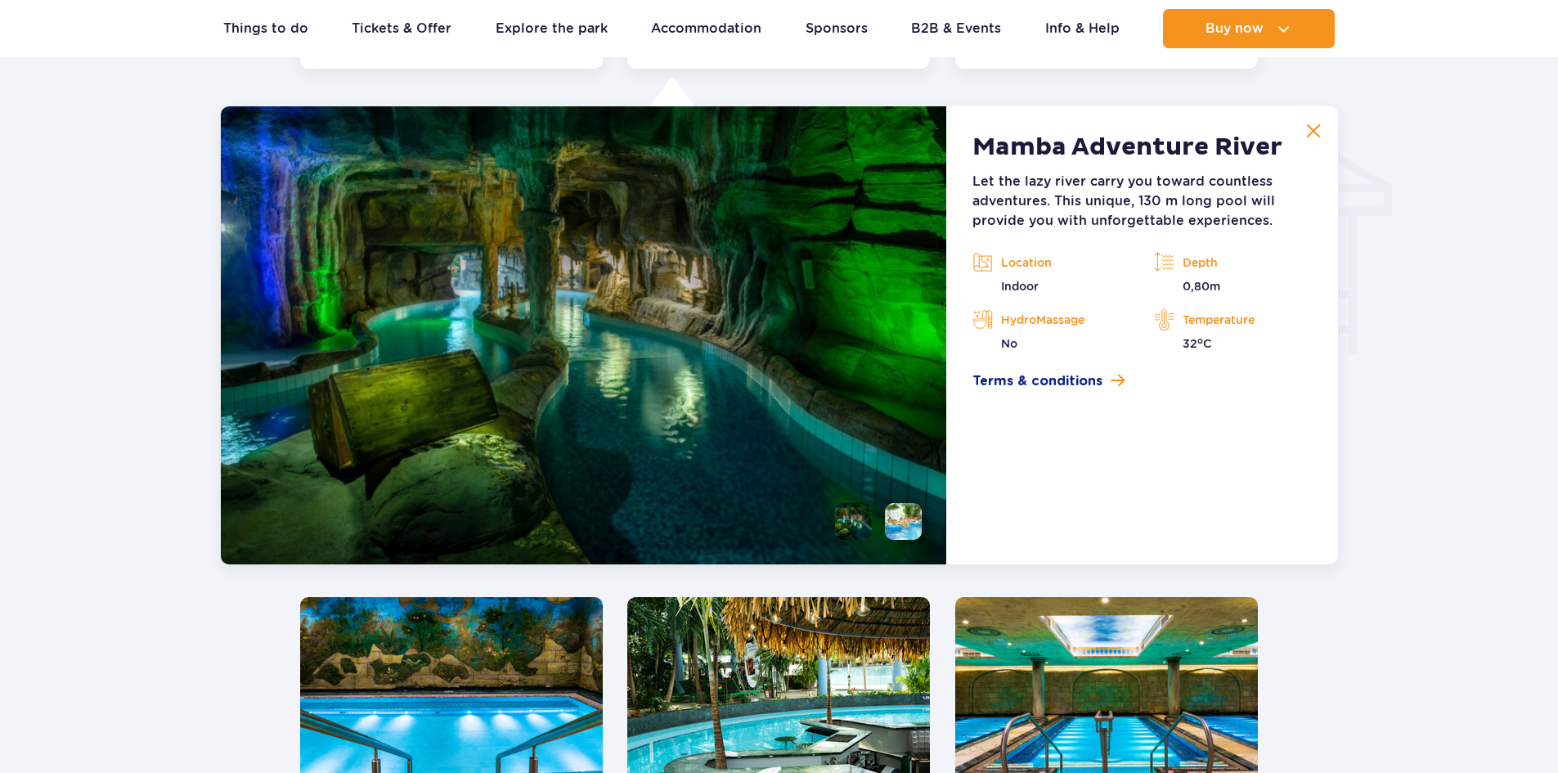
scroll to position [1971, 0]
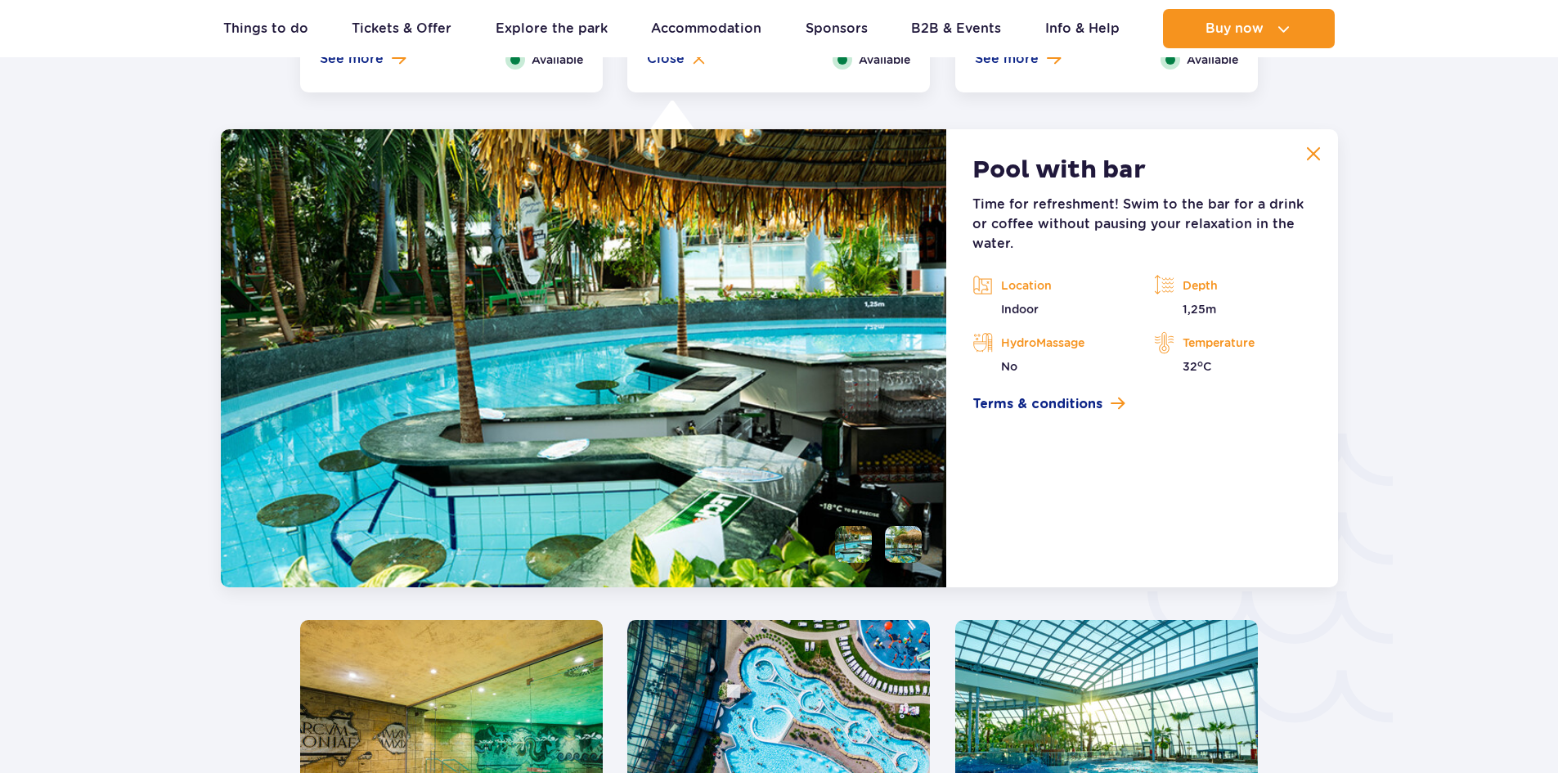
scroll to position [2420, 0]
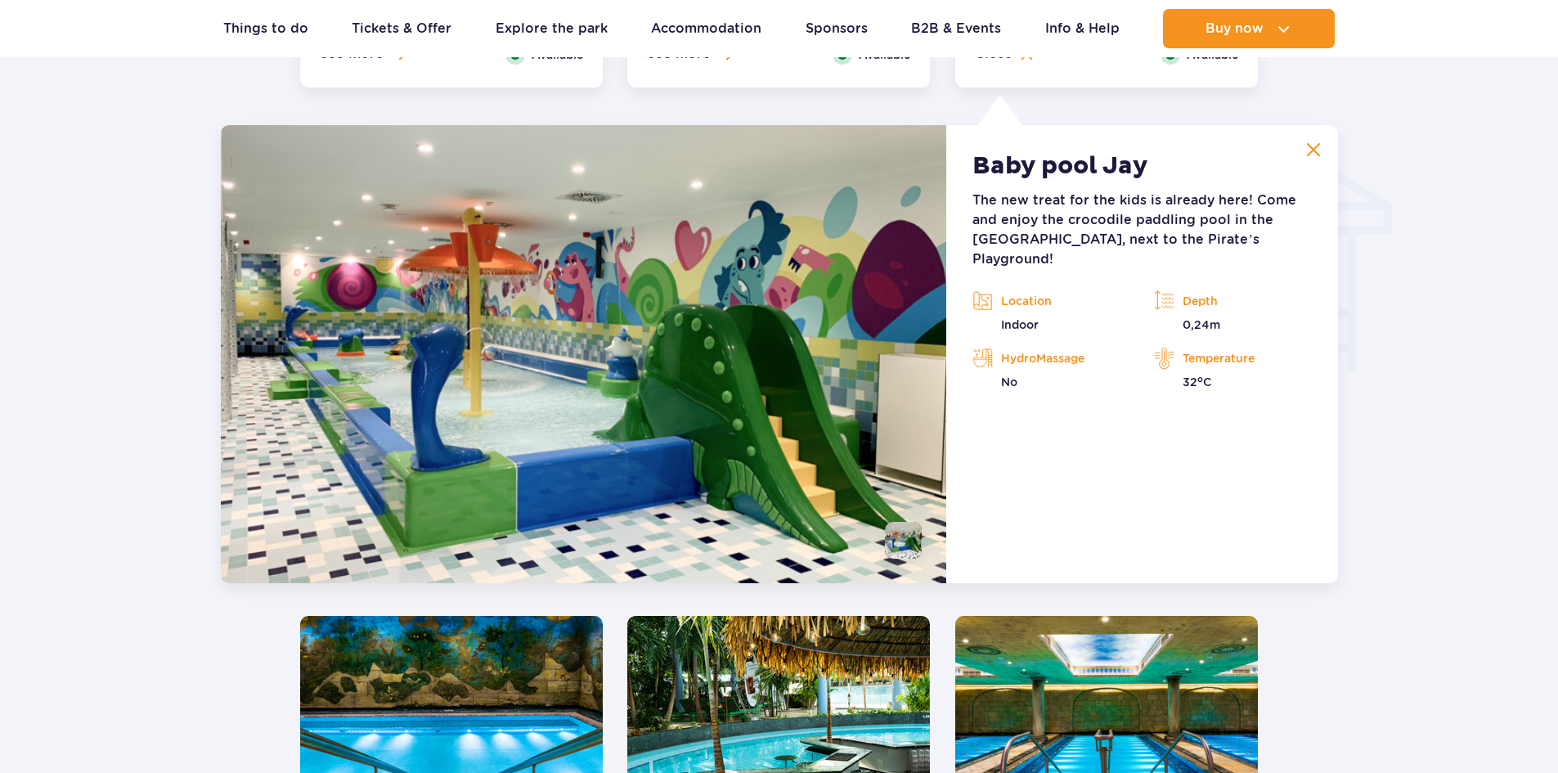
scroll to position [1971, 0]
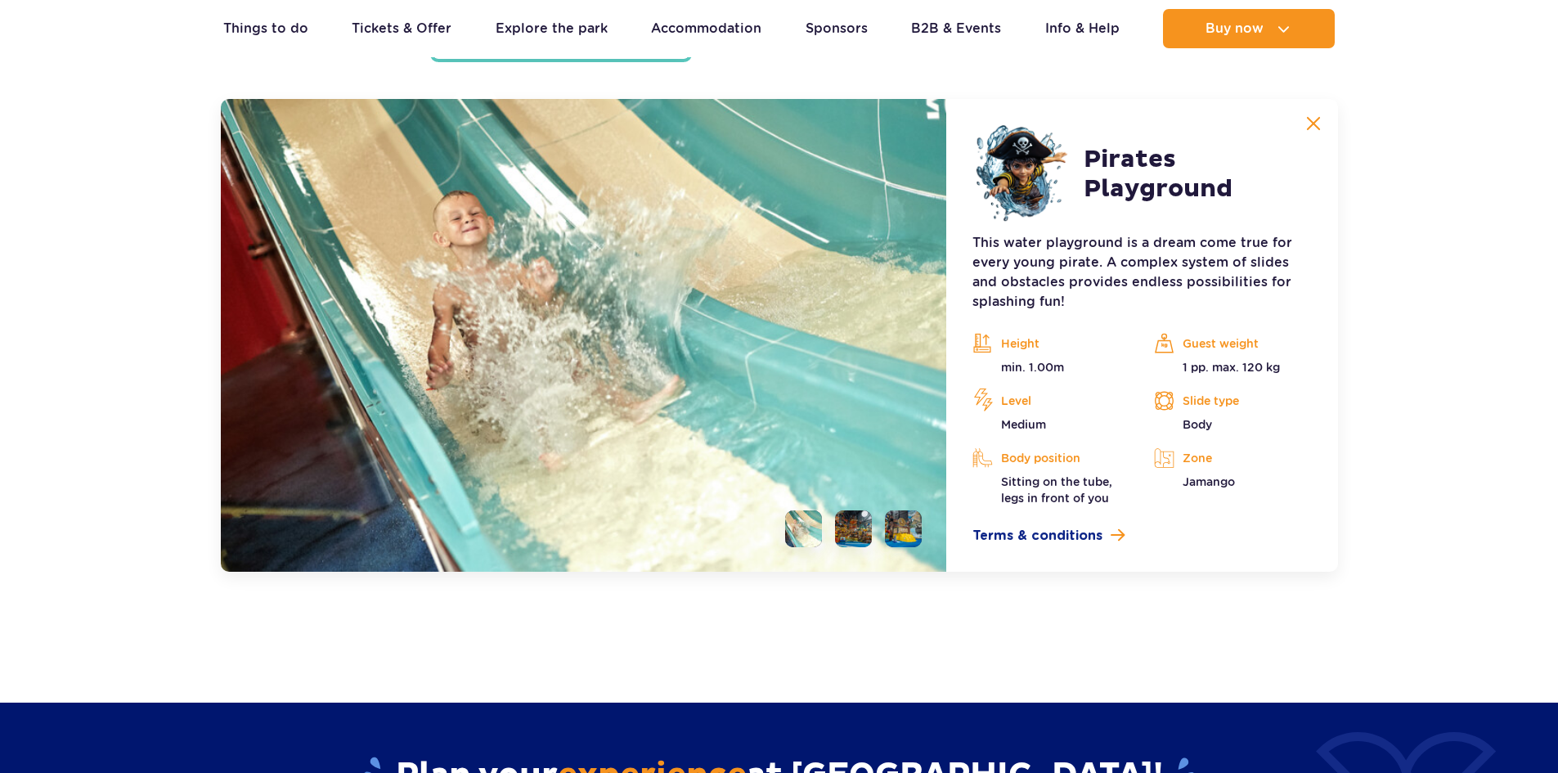
scroll to position [4555, 0]
